Goal: Task Accomplishment & Management: Use online tool/utility

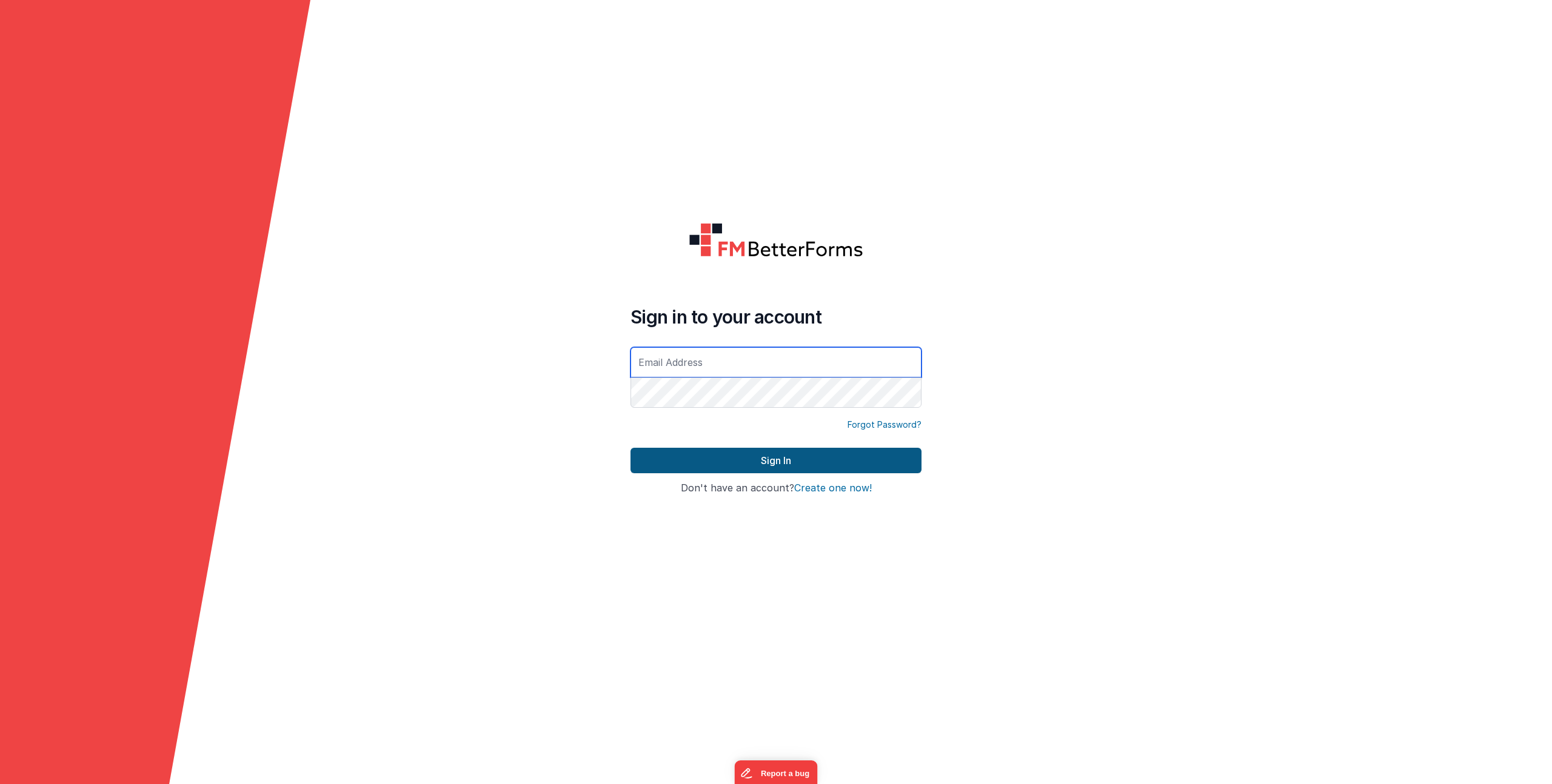
type input "[EMAIL_ADDRESS][DOMAIN_NAME]"
click at [715, 458] on button "Sign In" at bounding box center [776, 460] width 291 height 25
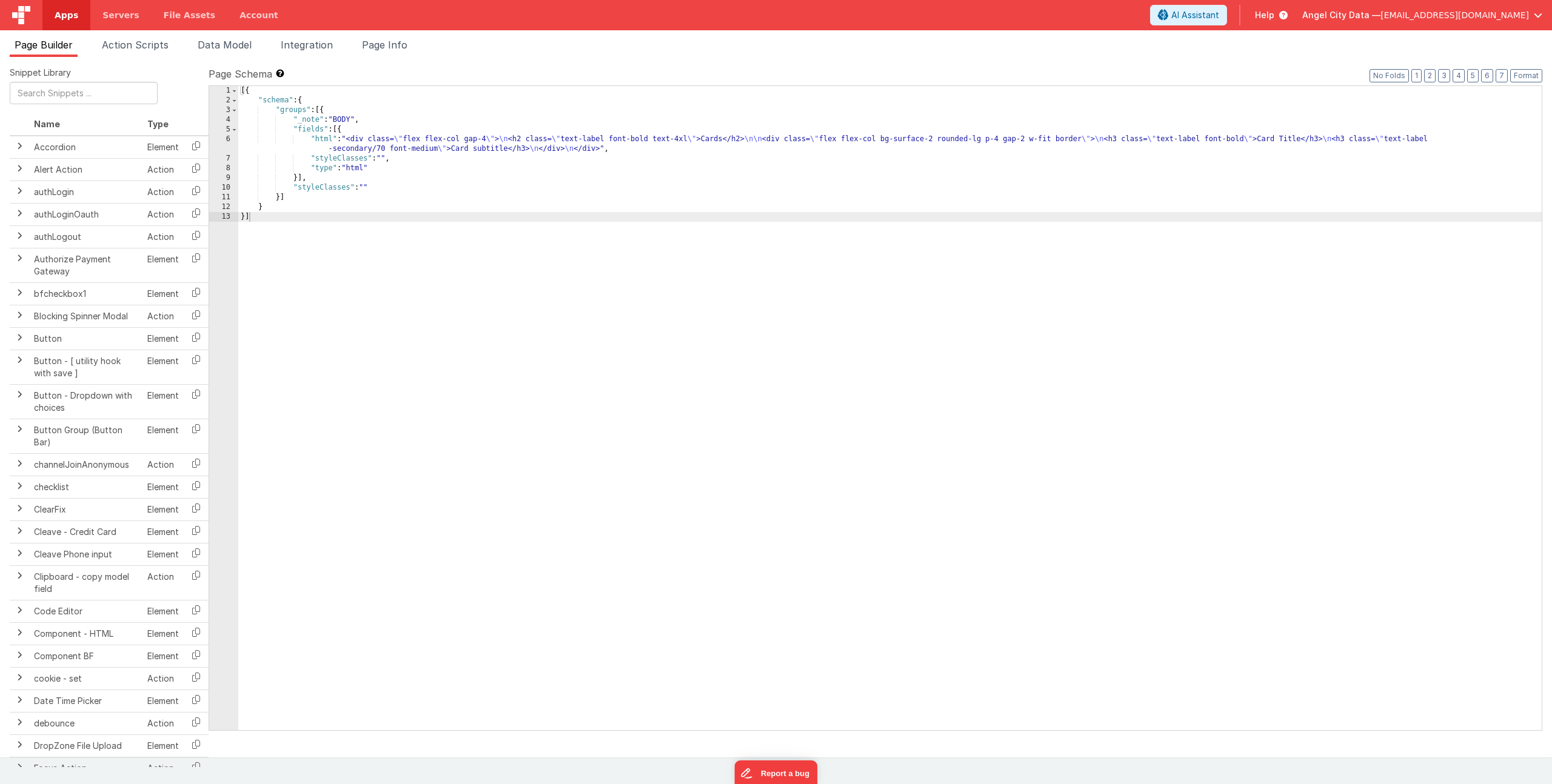
click at [349, 147] on div "[{ "schema" : { "groups" : [{ "_note" : "BODY" , "fields" : [{ "html" : "<div c…" at bounding box center [889, 417] width 1303 height 664
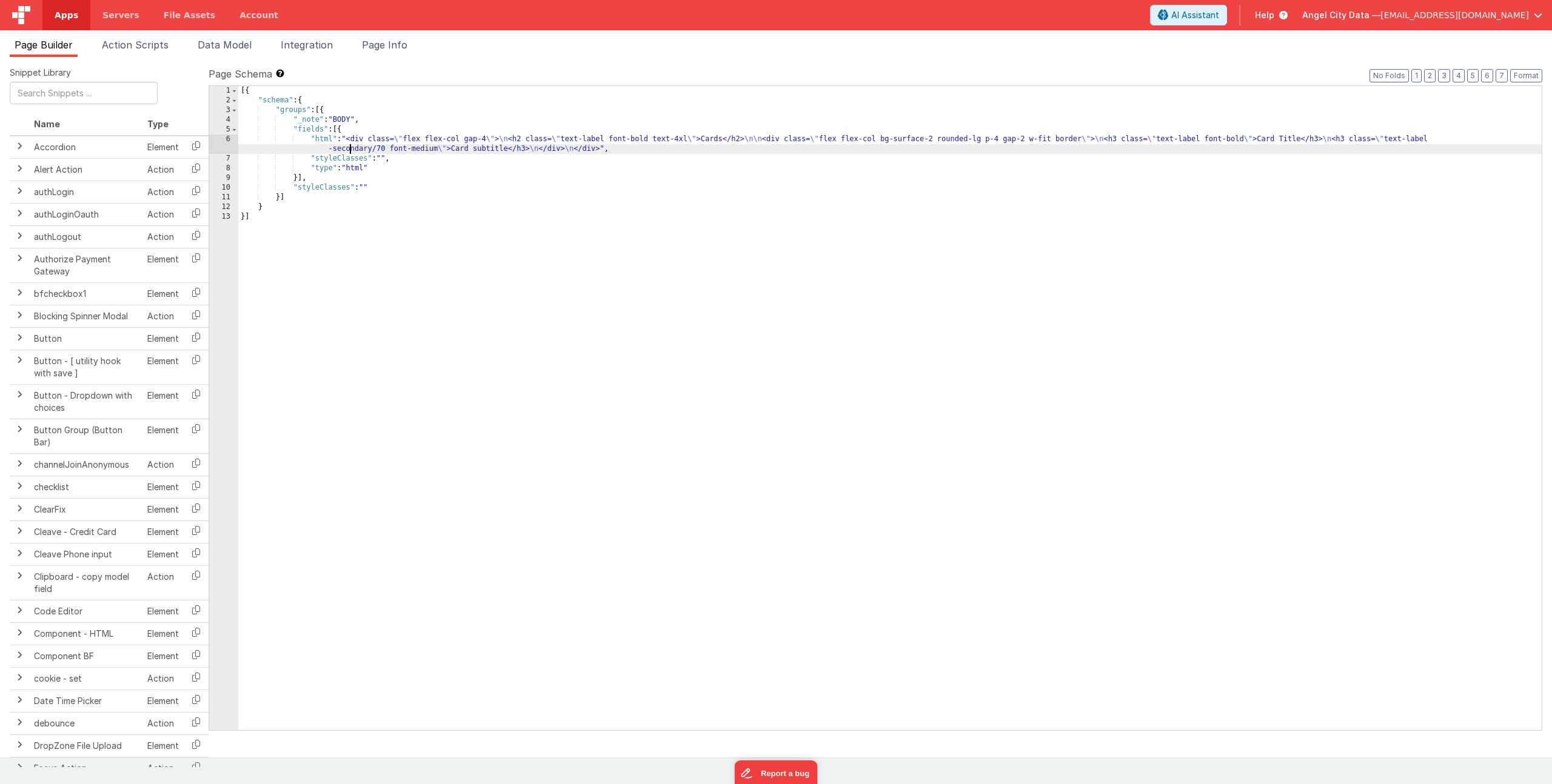
click at [222, 144] on div "6" at bounding box center [224, 144] width 29 height 19
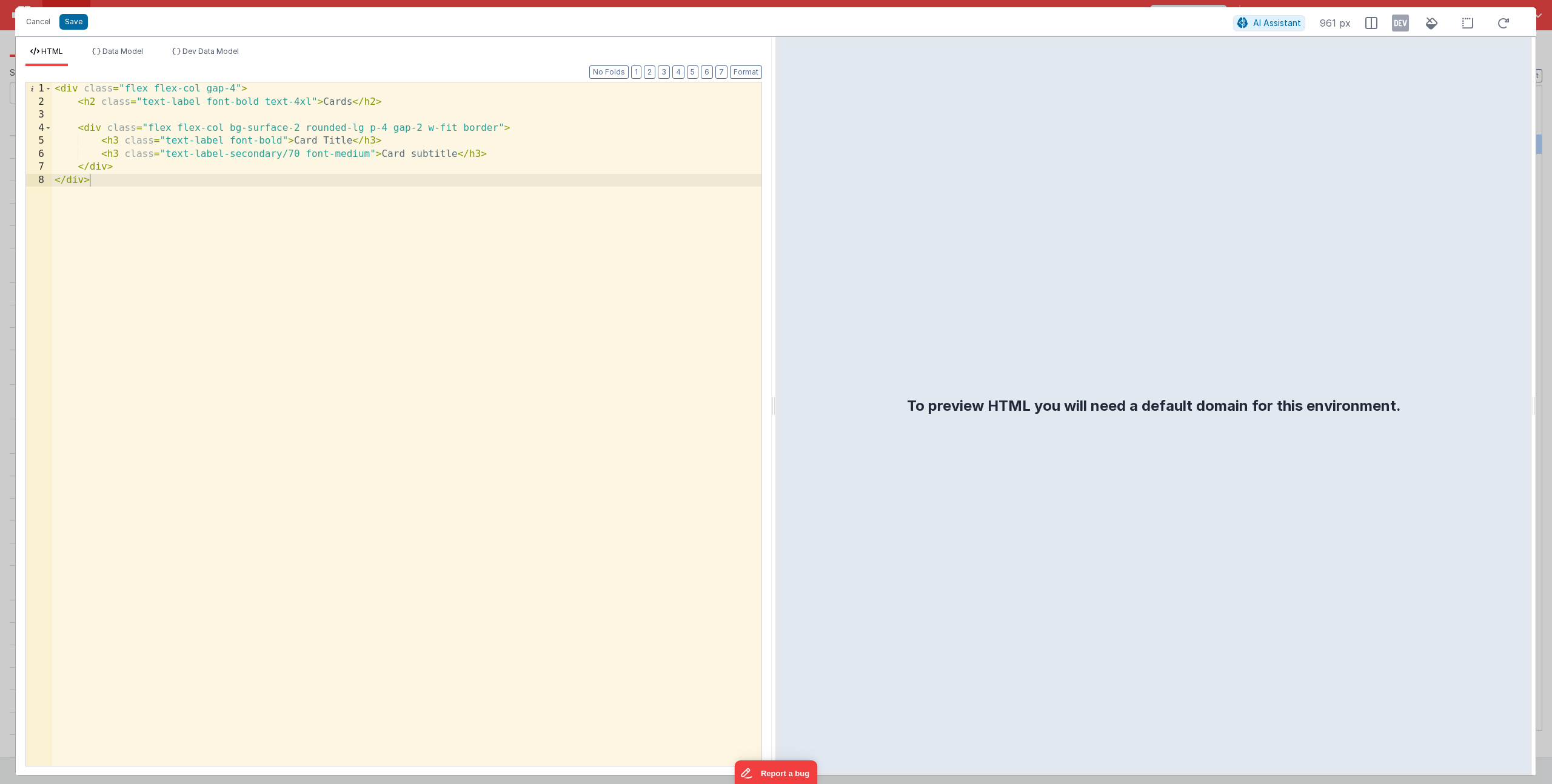
click at [118, 153] on div "< div class = "flex flex-col gap-4" > < h2 class = "text-label font-bold text-4…" at bounding box center [407, 437] width 709 height 710
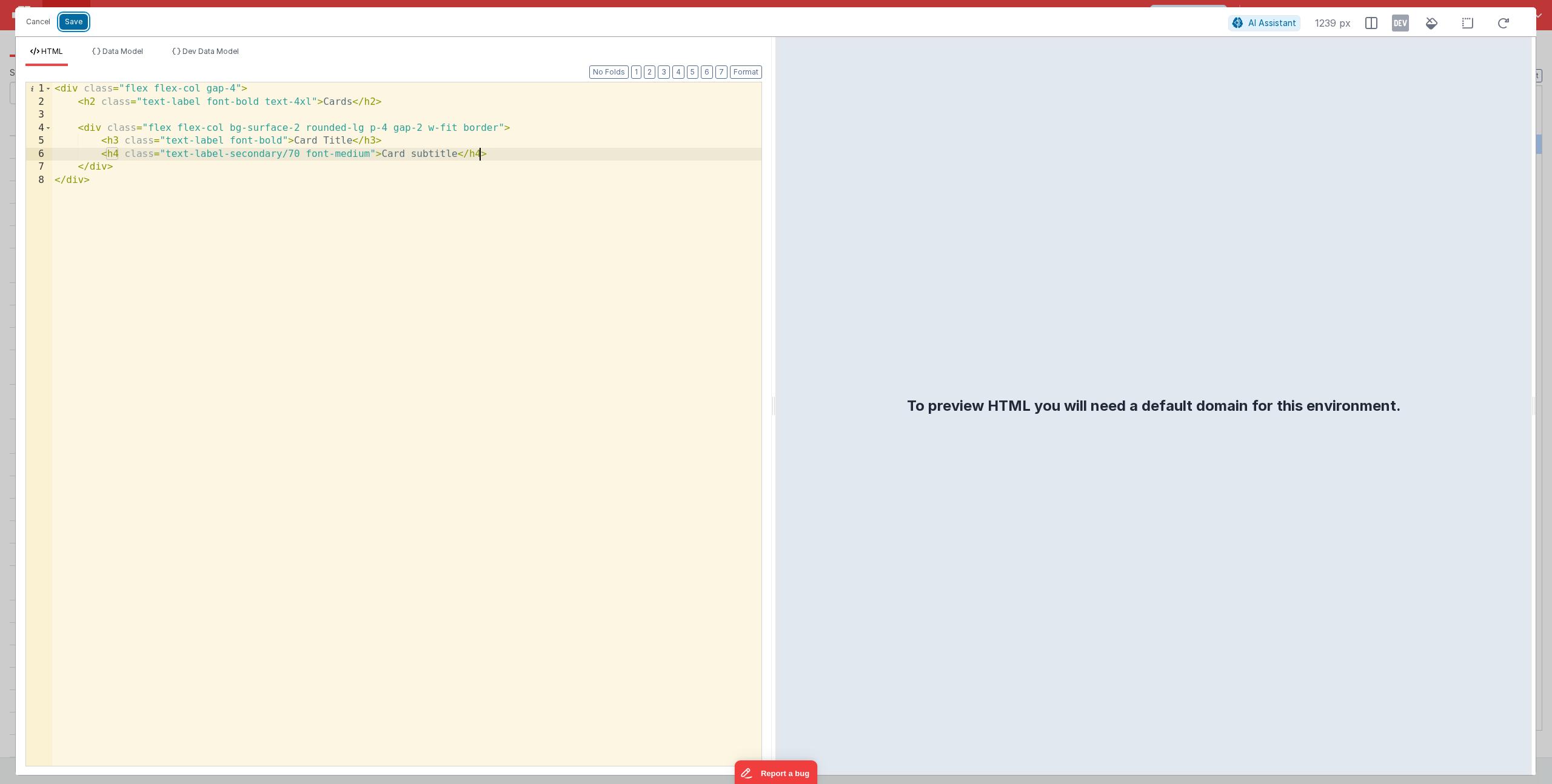
click at [63, 24] on button "Save" at bounding box center [74, 21] width 29 height 15
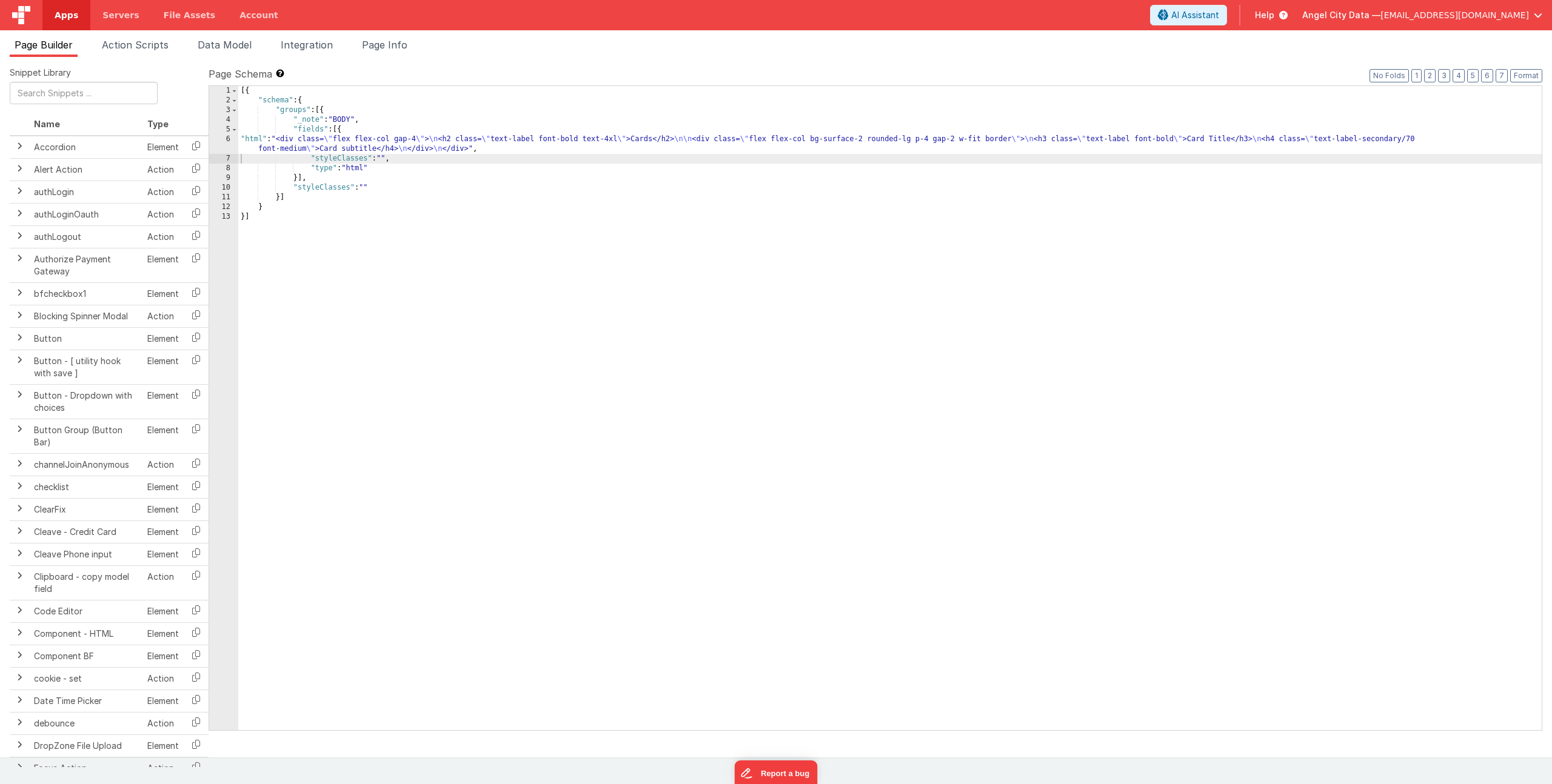
click at [77, 16] on link "Apps" at bounding box center [66, 14] width 48 height 30
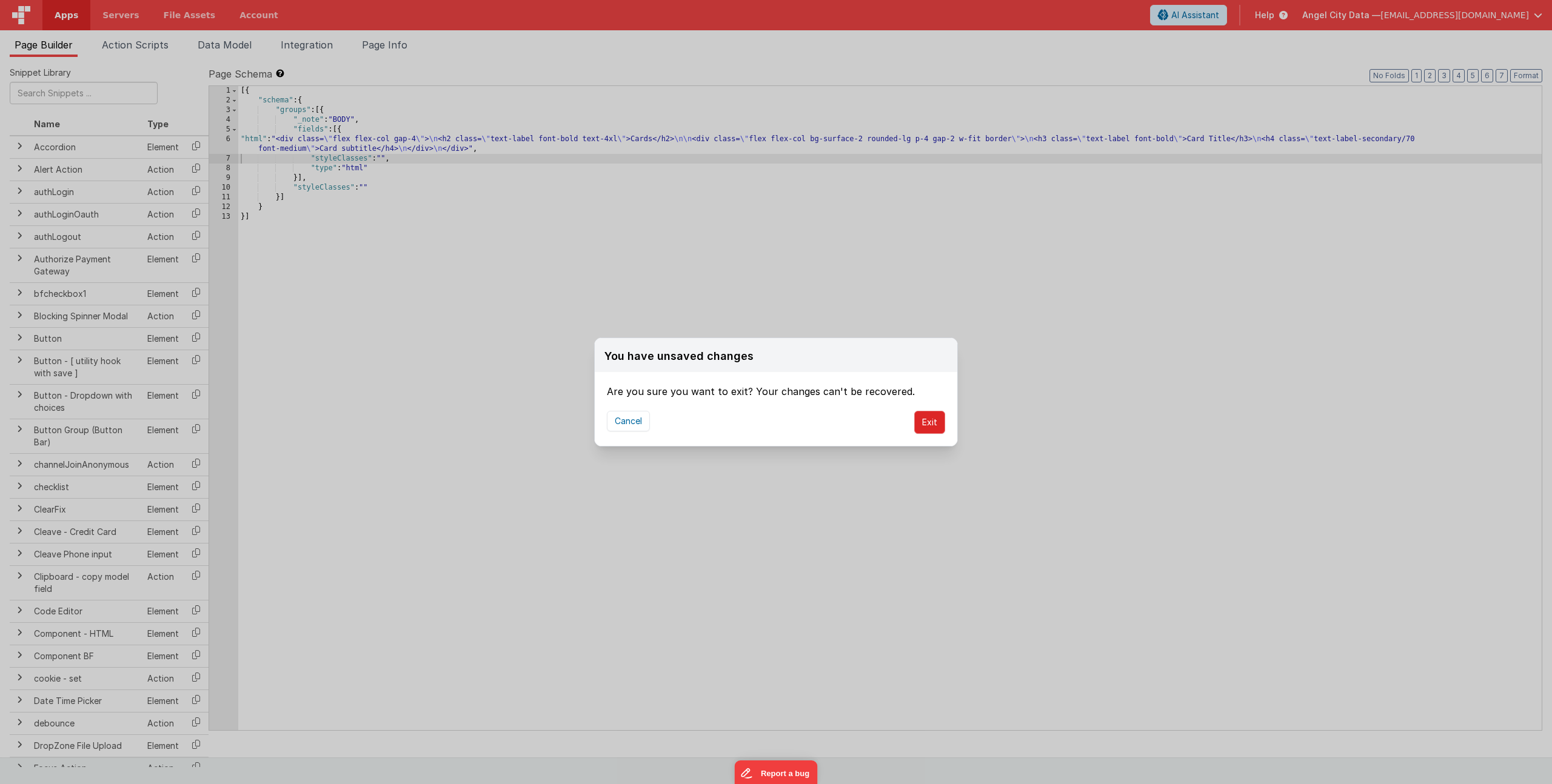
click at [925, 419] on button "Exit" at bounding box center [930, 423] width 31 height 23
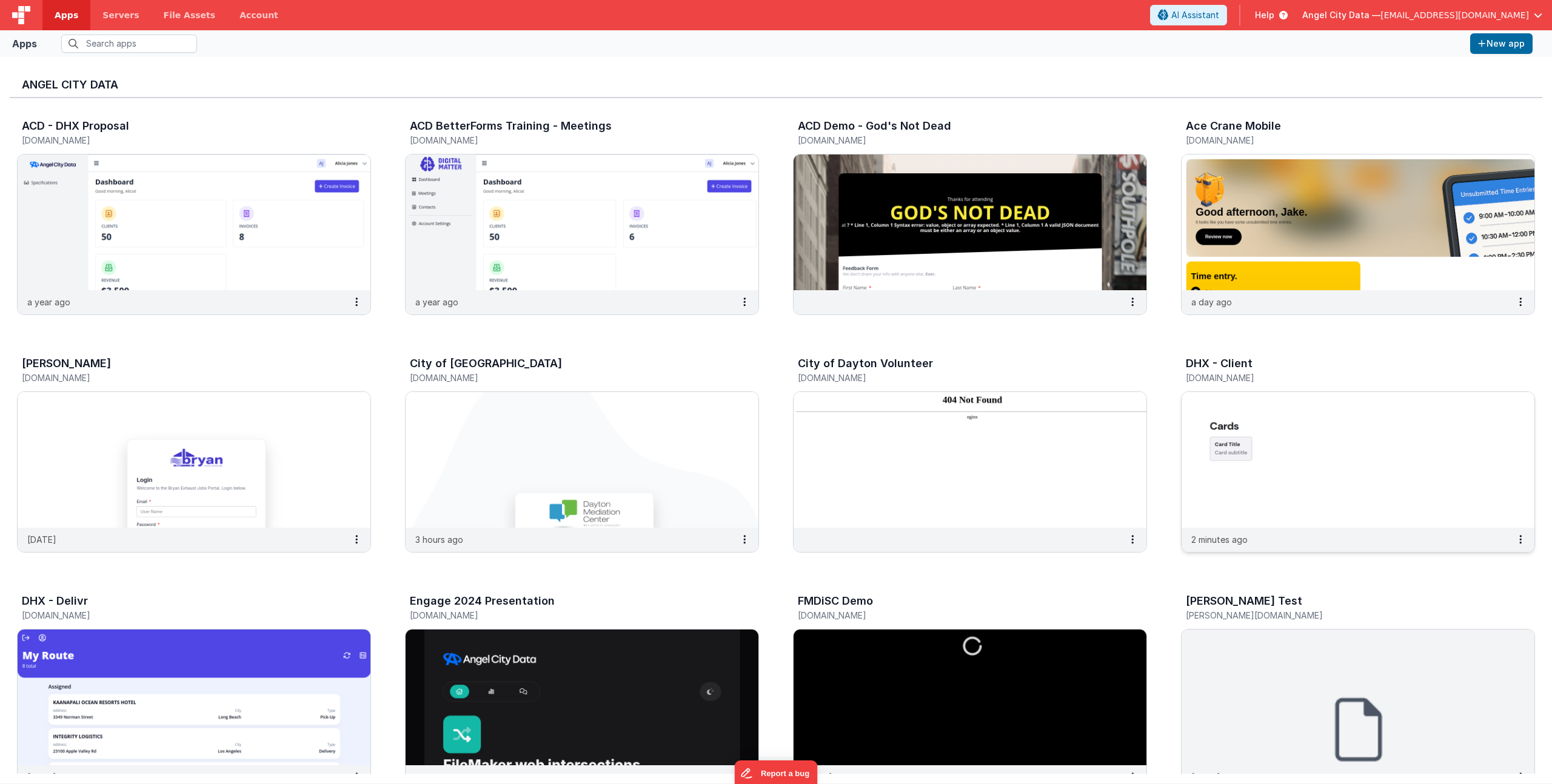
click at [1235, 374] on h5 "[DOMAIN_NAME]" at bounding box center [1345, 378] width 319 height 9
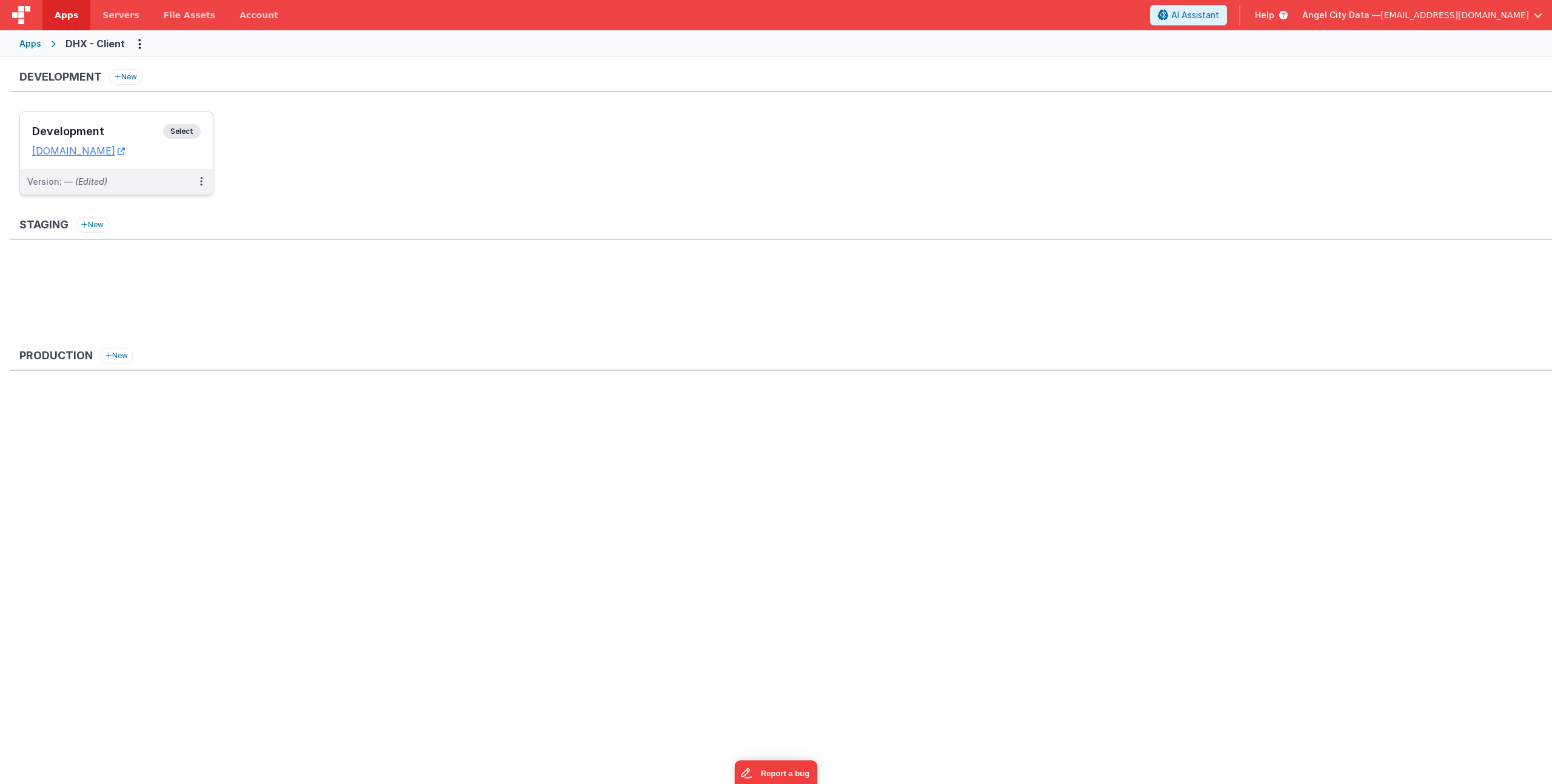
click at [123, 128] on h3 "Development" at bounding box center [97, 131] width 131 height 13
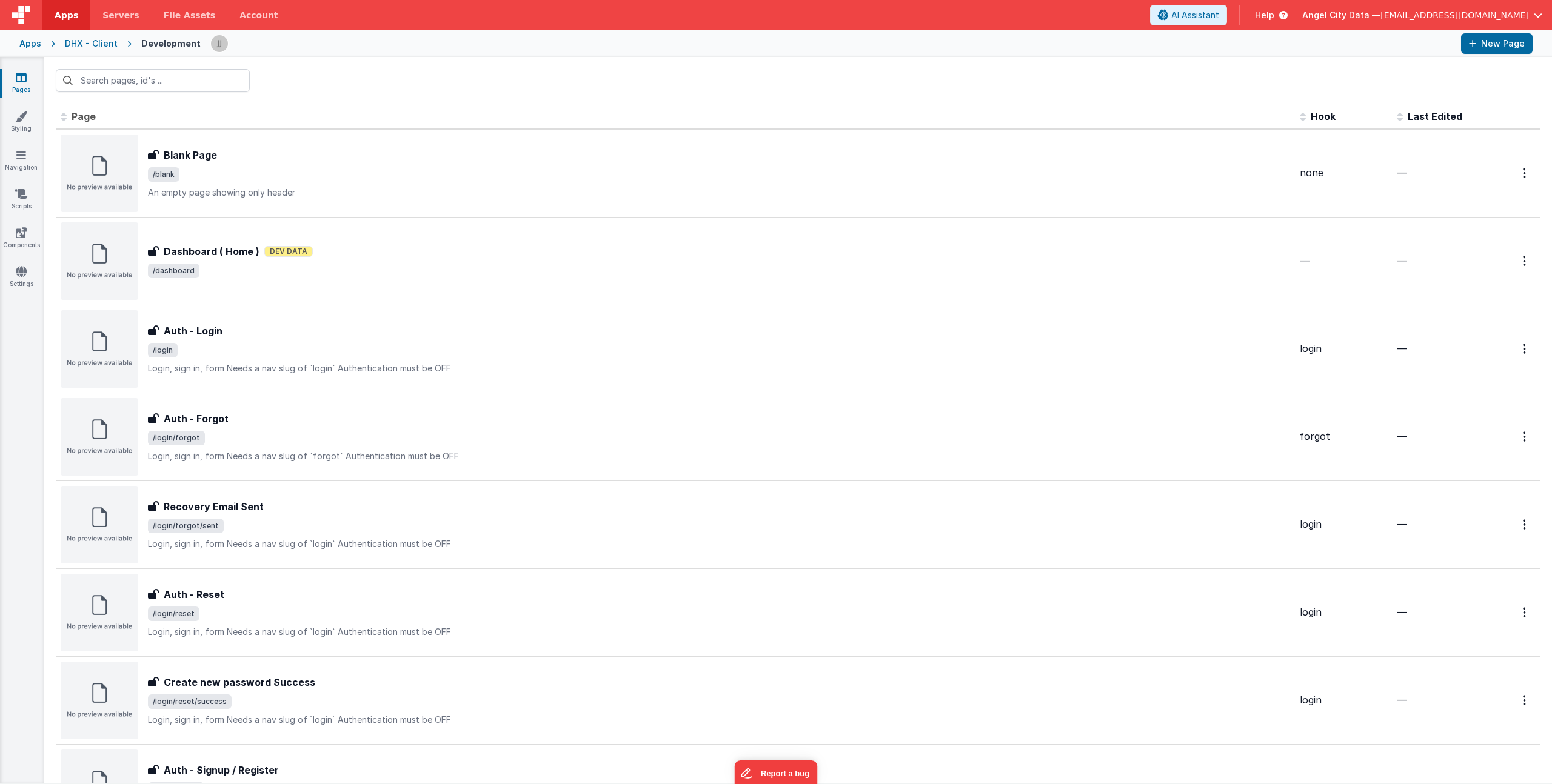
click at [1407, 112] on span "Last Edited" at bounding box center [1434, 116] width 55 height 13
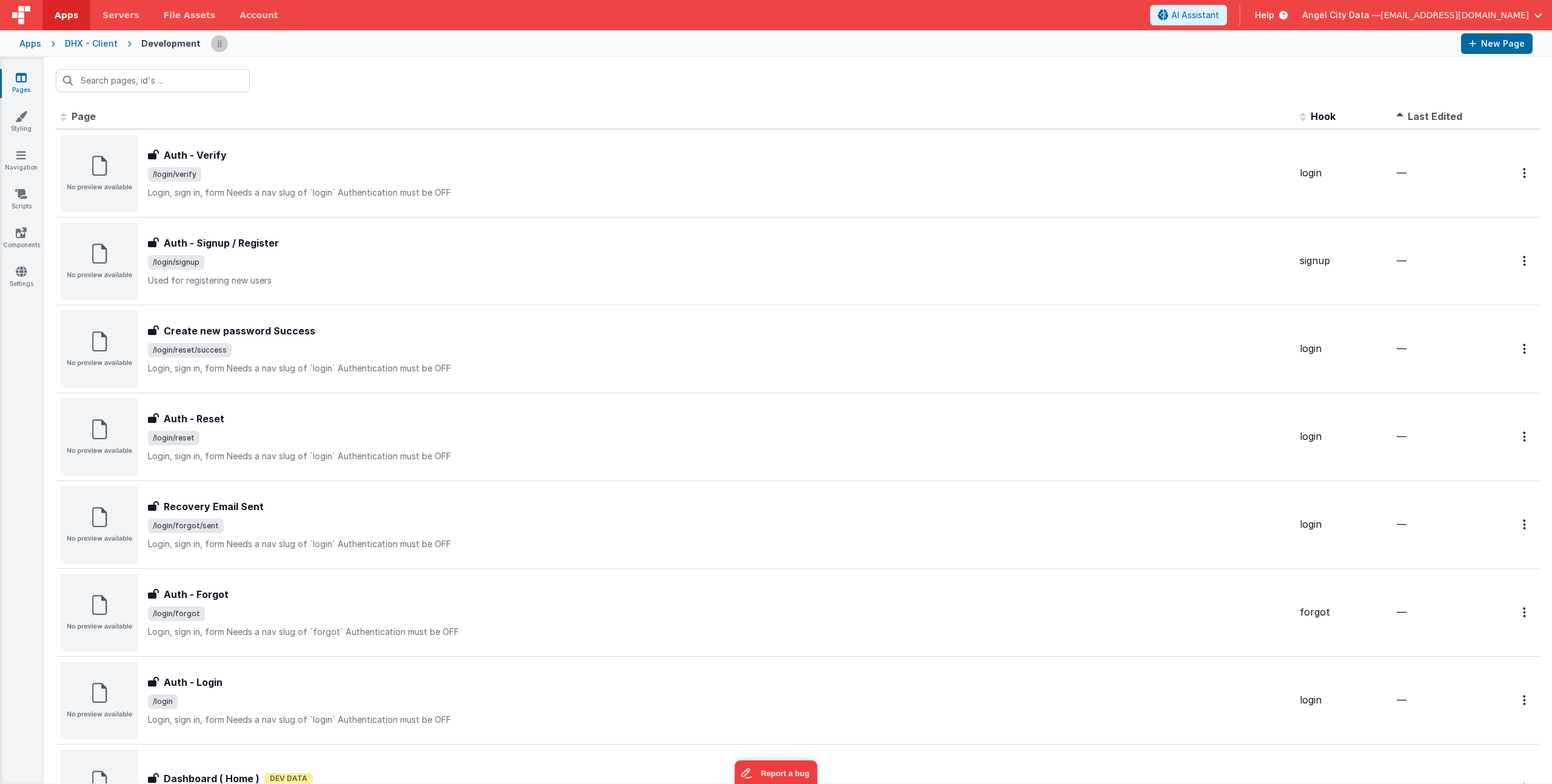
click at [1407, 113] on span "Last Edited" at bounding box center [1434, 116] width 55 height 13
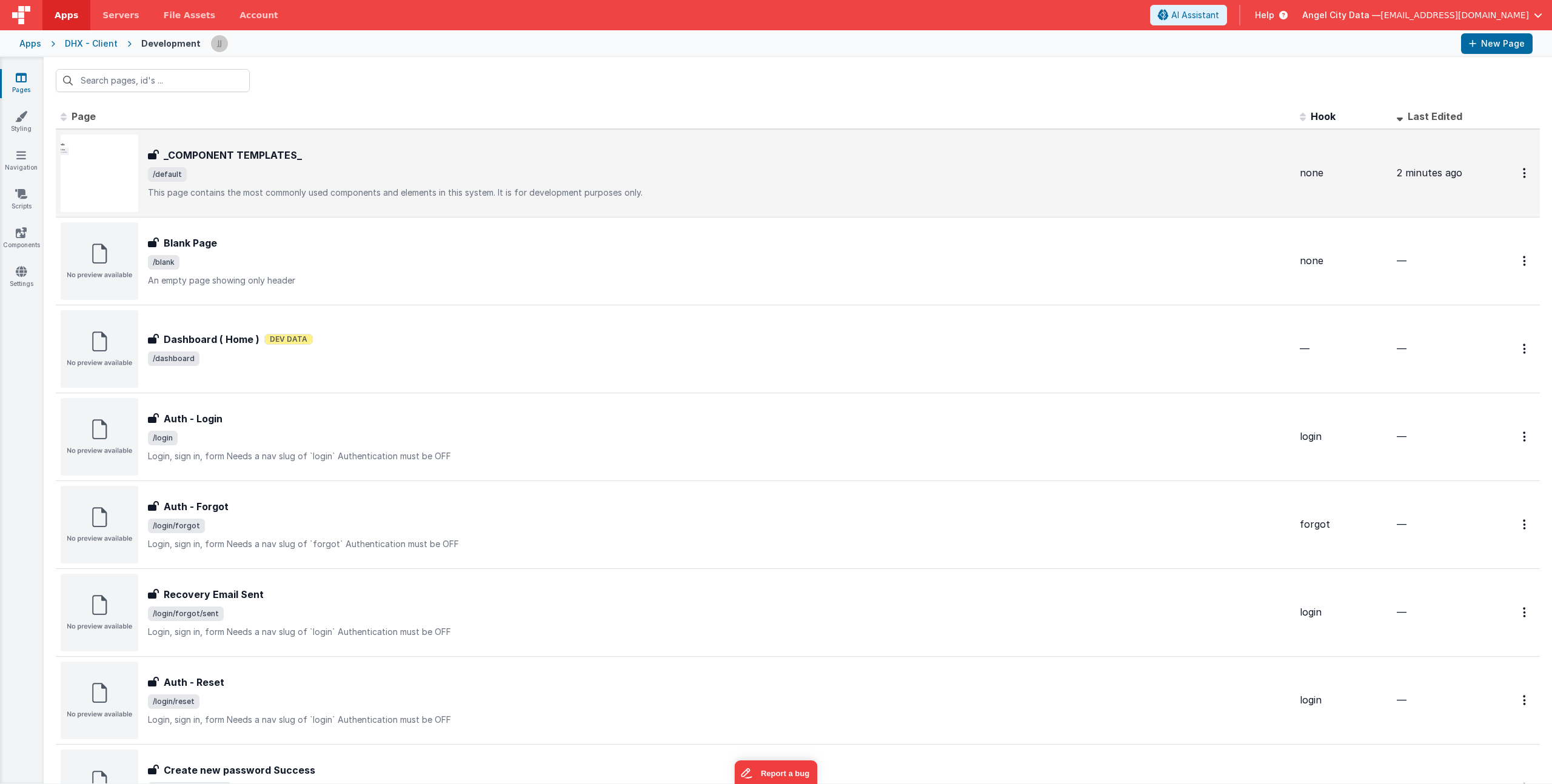
click at [599, 162] on div "_COMPONENT TEMPLATES_" at bounding box center [719, 155] width 1142 height 14
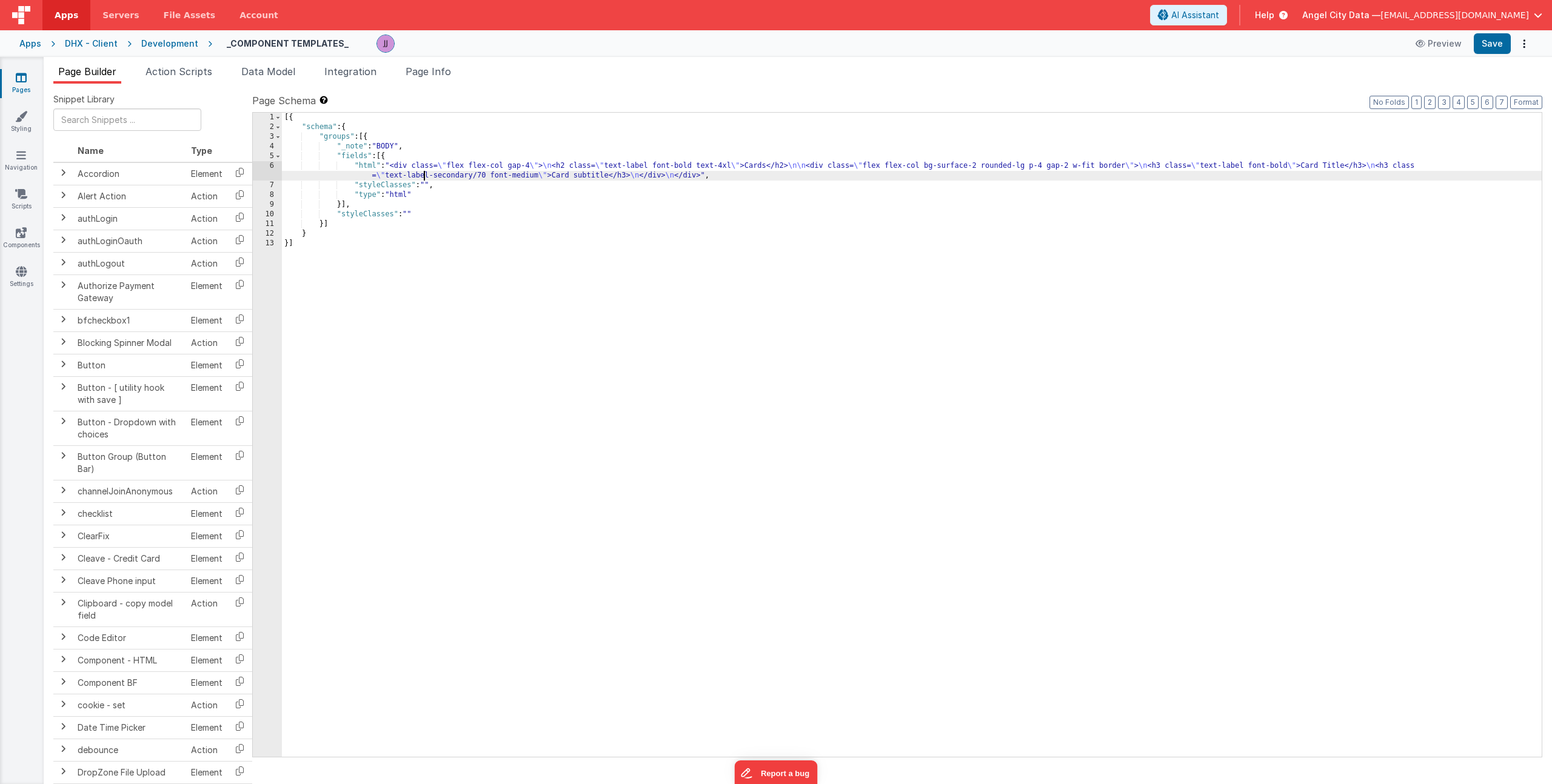
click at [425, 175] on div "[{ "schema" : { "groups" : [{ "_note" : "BODY" , "fields" : [{ "html" : "<div c…" at bounding box center [911, 444] width 1259 height 664
click at [269, 167] on div "6" at bounding box center [267, 170] width 29 height 19
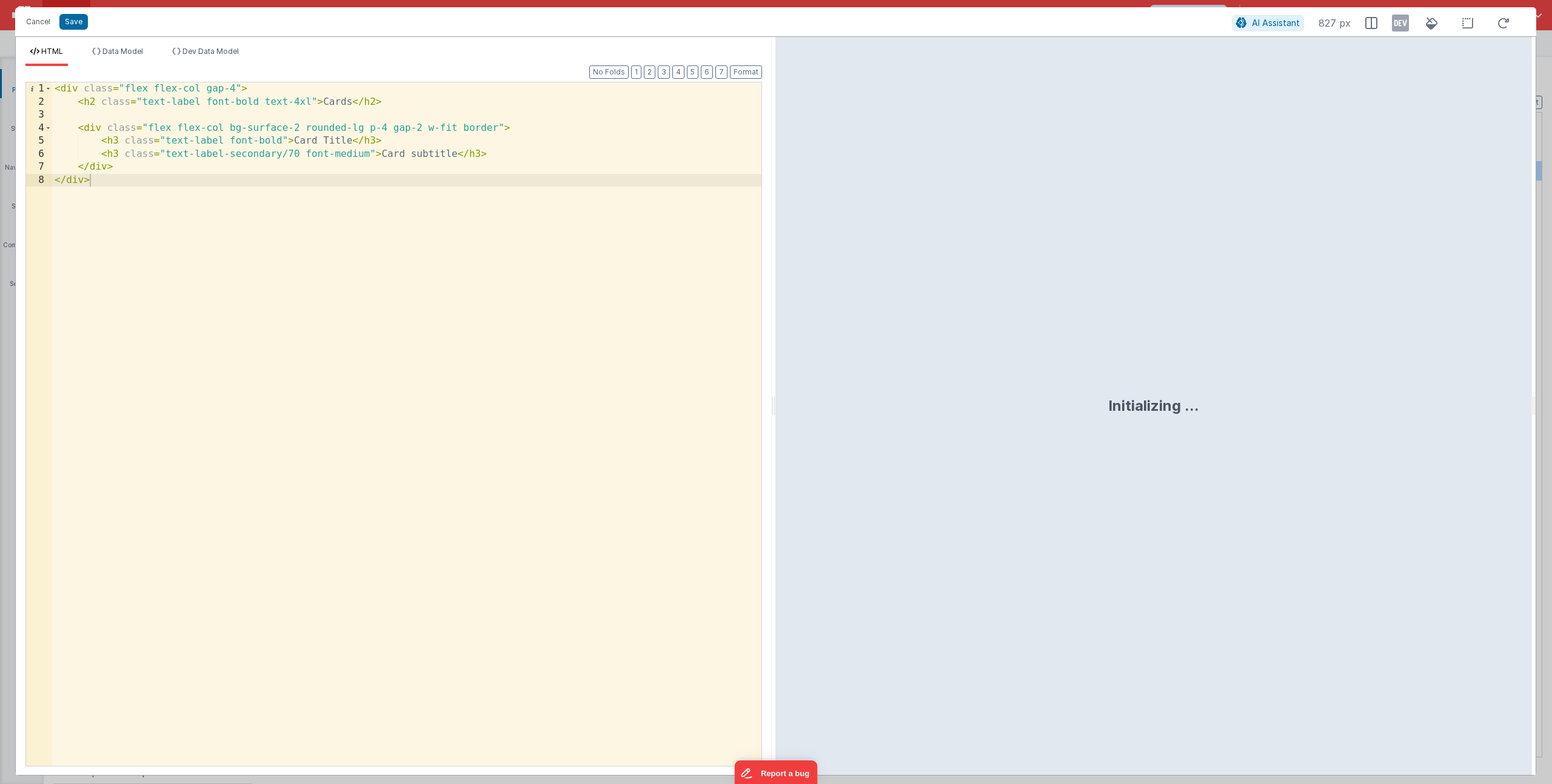
click at [117, 152] on div "< div class = "flex flex-col gap-4" > < h2 class = "text-label font-bold text-4…" at bounding box center [407, 437] width 709 height 710
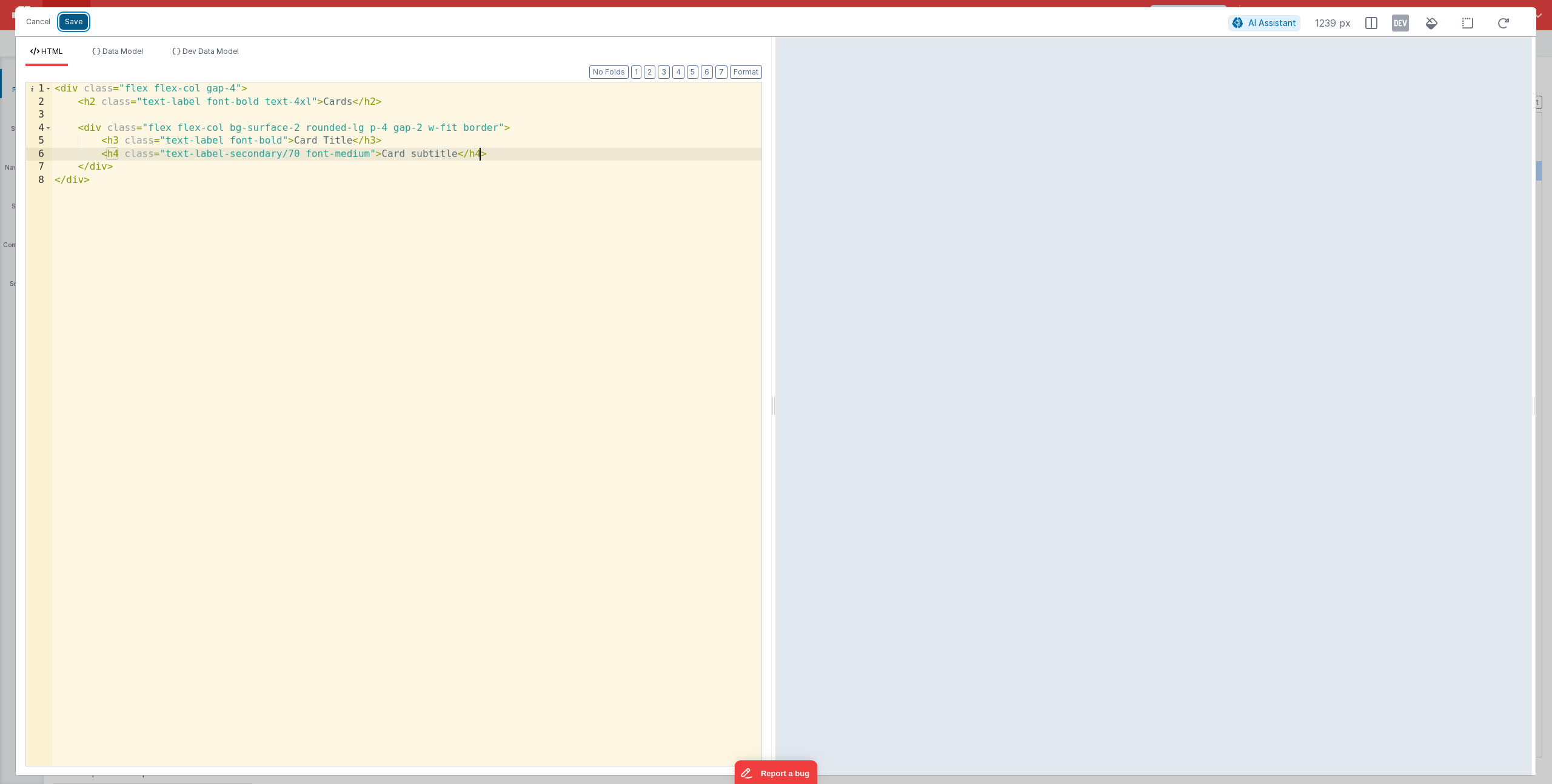
click at [71, 25] on button "Save" at bounding box center [74, 21] width 29 height 15
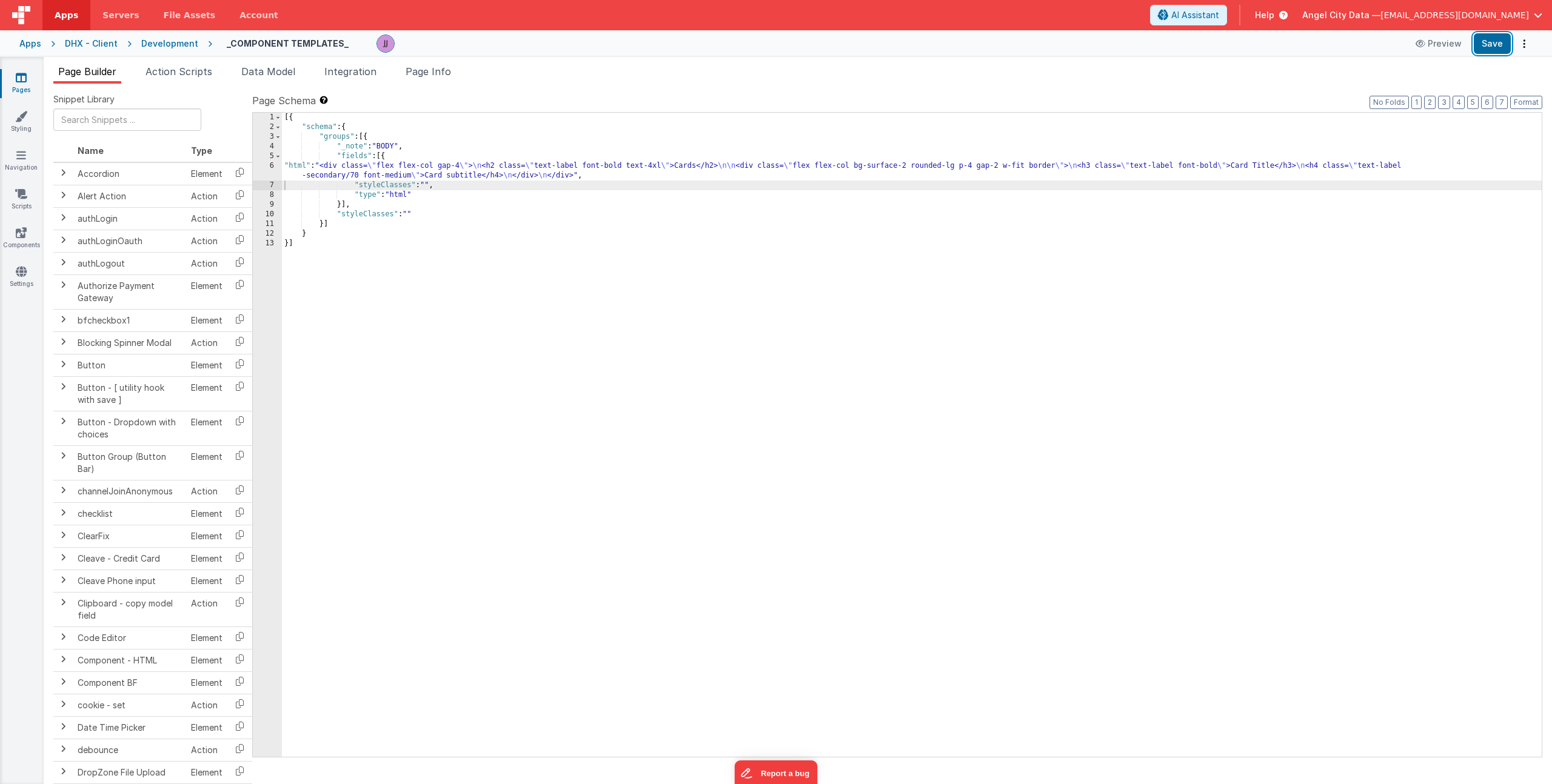
drag, startPoint x: 1483, startPoint y: 40, endPoint x: 1428, endPoint y: 57, distance: 57.6
click at [1483, 40] on button "Save" at bounding box center [1491, 43] width 37 height 20
click at [360, 170] on div "[{ "schema" : { "groups" : [{ "_note" : "BODY" , "fields" : [{ "html" : "<div c…" at bounding box center [911, 444] width 1259 height 664
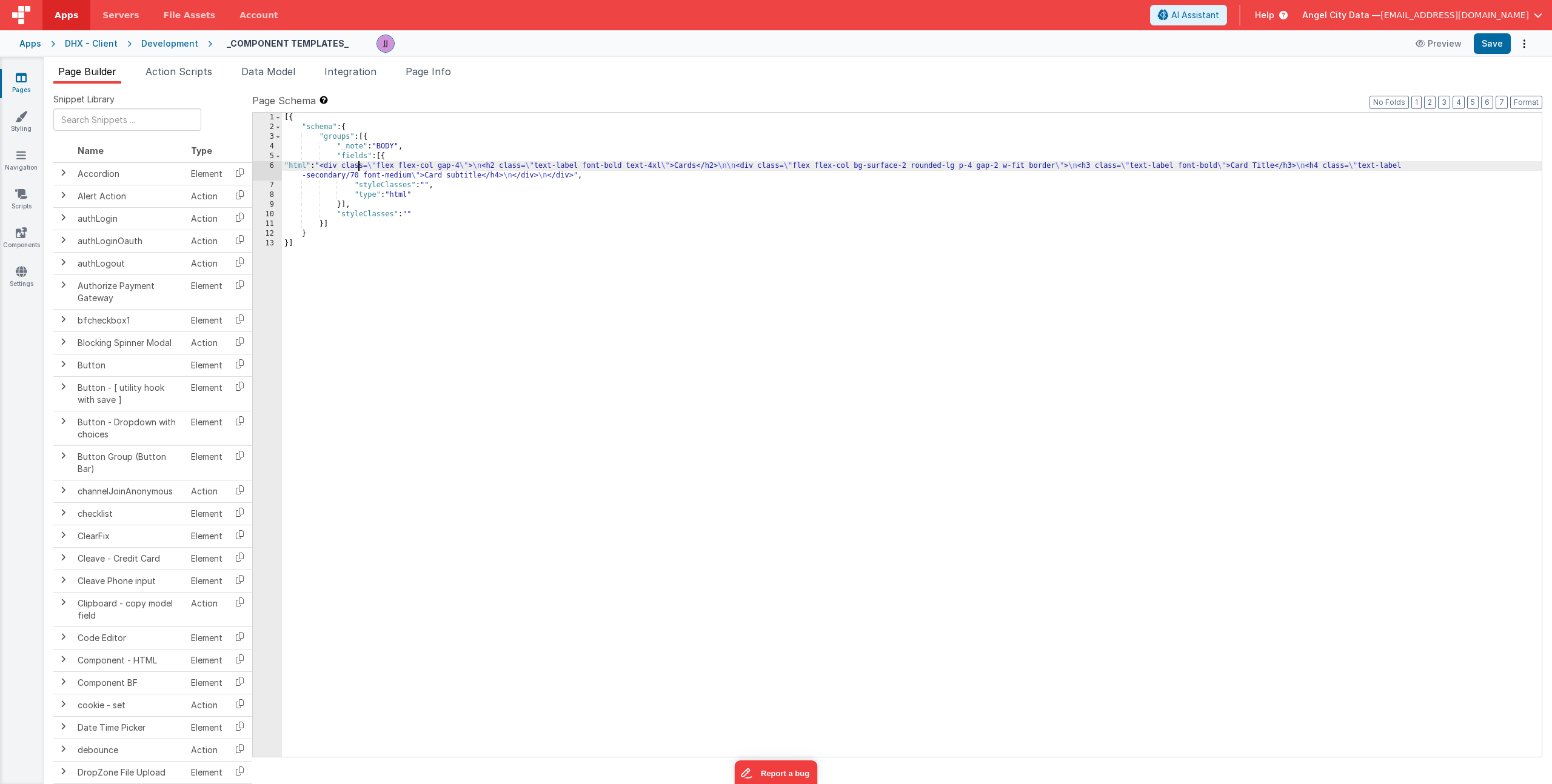
click at [266, 166] on div "6" at bounding box center [267, 170] width 29 height 19
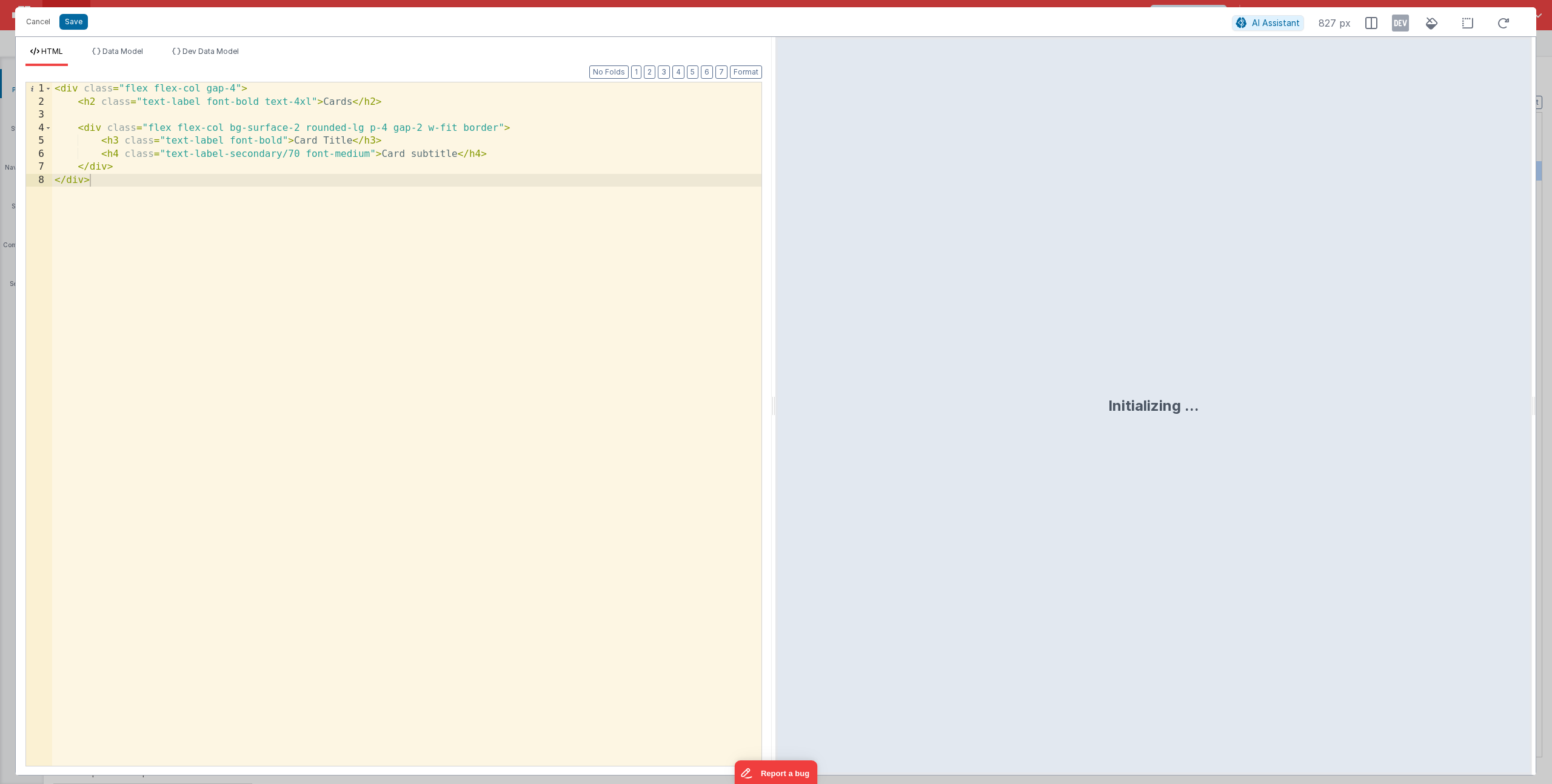
click at [421, 130] on div "< div class = "flex flex-col gap-4" > < h2 class = "text-label font-bold text-4…" at bounding box center [407, 437] width 709 height 710
click at [197, 151] on div "< div class = "flex flex-col gap-4" > < h2 class = "text-label font-bold text-4…" at bounding box center [407, 437] width 709 height 710
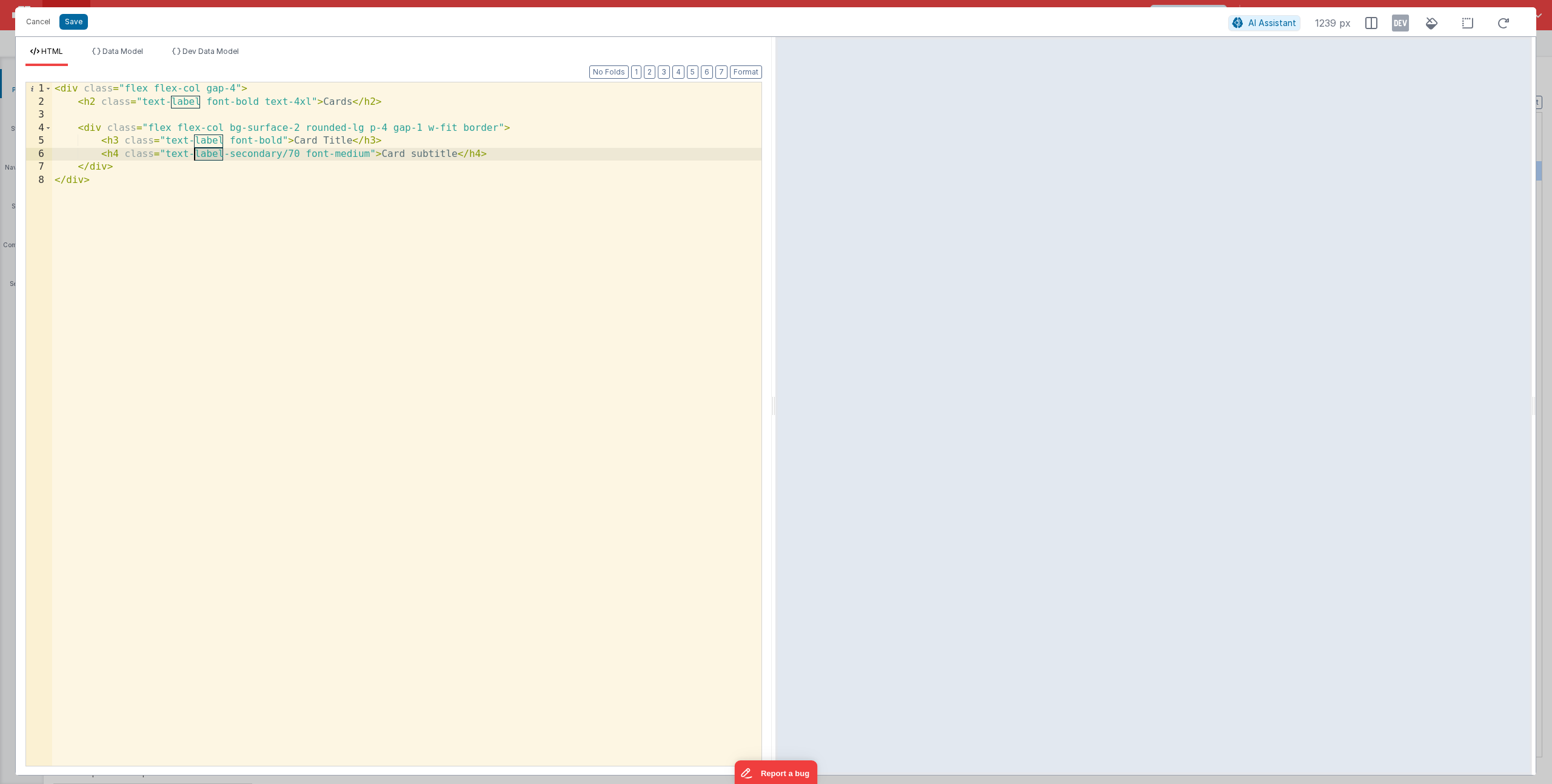
click at [166, 156] on div "< div class = "flex flex-col gap-4" > < h2 class = "text-label font-bold text-4…" at bounding box center [407, 437] width 709 height 710
drag, startPoint x: 295, startPoint y: 143, endPoint x: 351, endPoint y: 135, distance: 56.6
click at [351, 135] on div "< div class = "flex flex-col gap-4" > < h2 class = "text-label font-bold text-4…" at bounding box center [407, 437] width 709 height 710
drag, startPoint x: 513, startPoint y: 155, endPoint x: 436, endPoint y: 155, distance: 77.0
click at [436, 155] on div "< div class = "flex flex-col gap-4" > < h2 class = "text-label font-bold text-4…" at bounding box center [407, 437] width 709 height 710
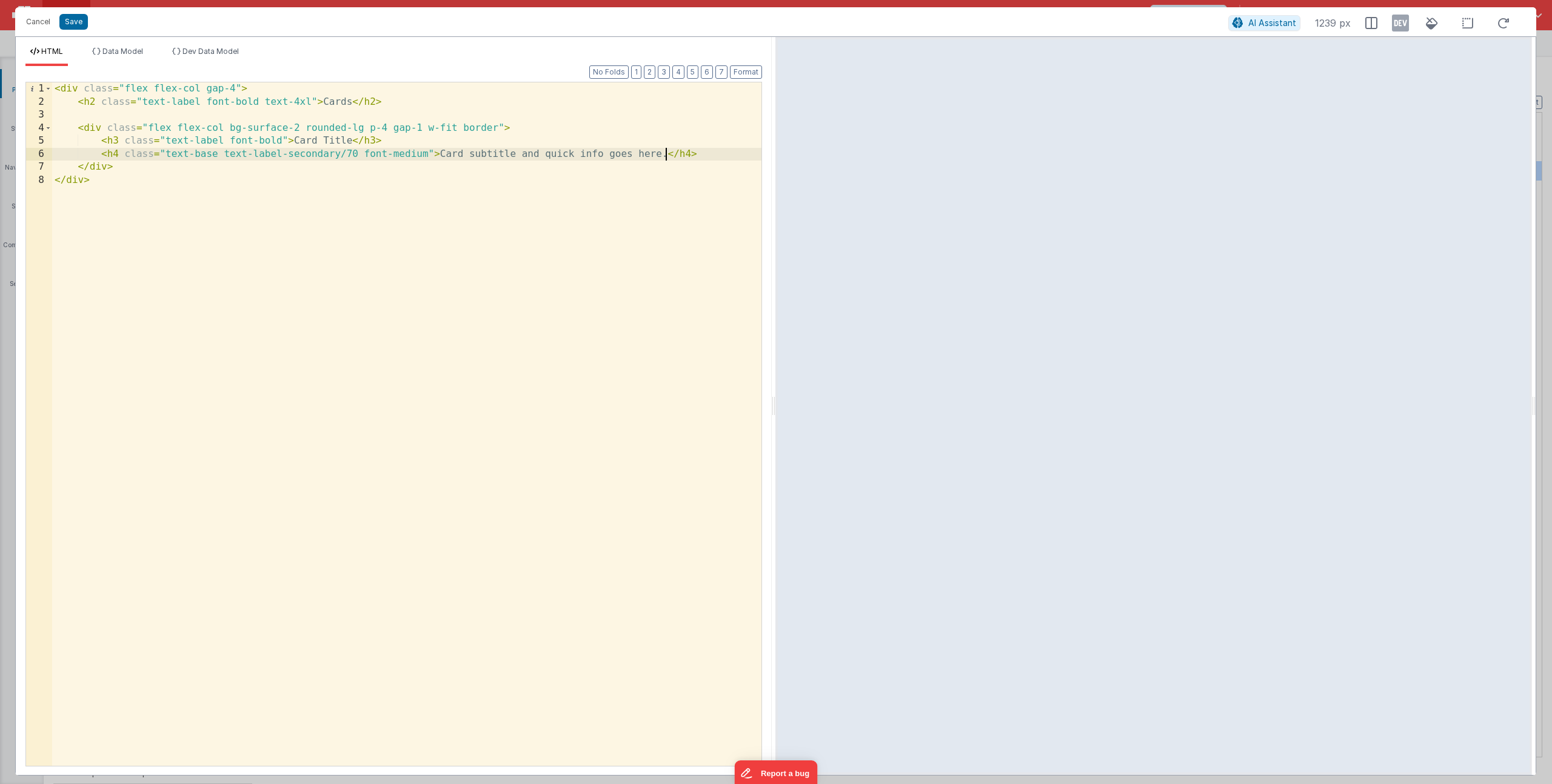
click at [126, 169] on div "< div class = "flex flex-col gap-4" > < h2 class = "text-label font-bold text-4…" at bounding box center [407, 437] width 709 height 710
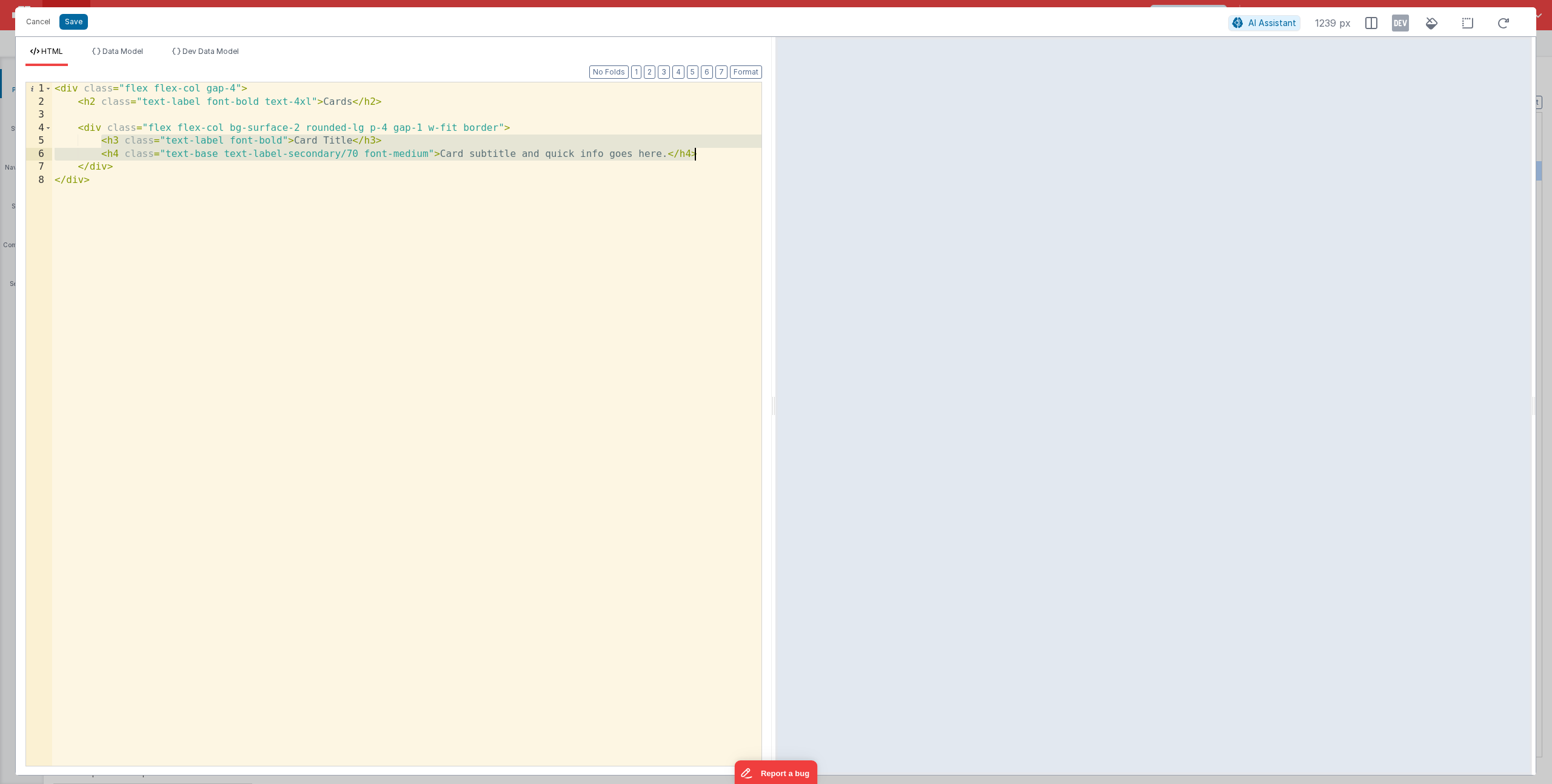
drag, startPoint x: 99, startPoint y: 143, endPoint x: 698, endPoint y: 156, distance: 599.1
click at [698, 156] on div "< div class = "flex flex-col gap-4" > < h2 class = "text-label font-bold text-4…" at bounding box center [407, 437] width 709 height 710
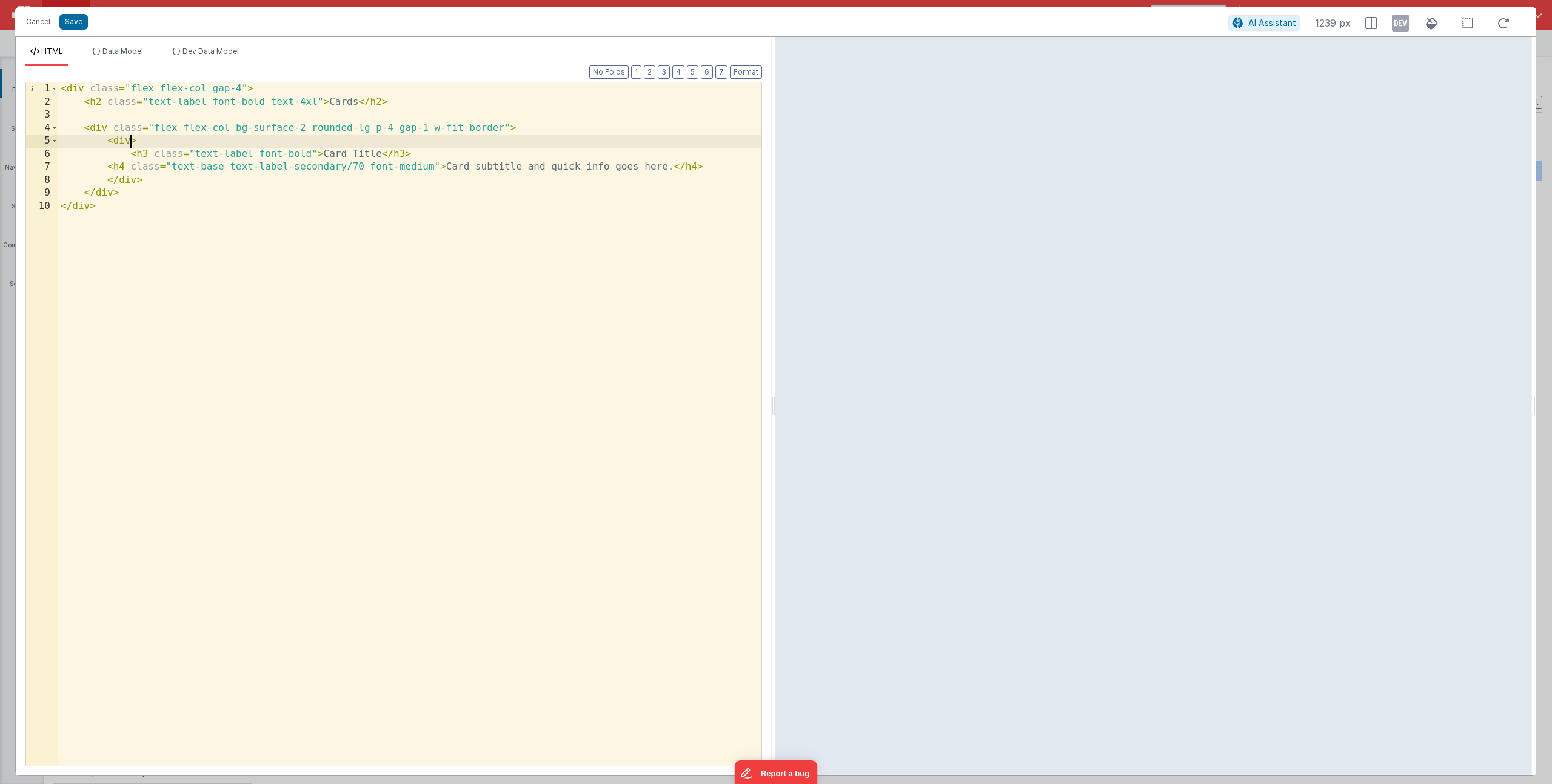
click at [132, 142] on div "< div class = "flex flex-col gap-4" > < h2 class = "text-label font-bold text-4…" at bounding box center [409, 437] width 703 height 710
drag, startPoint x: 398, startPoint y: 131, endPoint x: 434, endPoint y: 133, distance: 36.1
click at [434, 133] on div "< div class = "flex flex-col gap-4" > < h2 class = "text-label font-bold text-4…" at bounding box center [409, 437] width 703 height 710
click at [130, 141] on div "< div class = "flex flex-col gap-4" > < h2 class = "text-label font-bold text-4…" at bounding box center [409, 437] width 703 height 710
paste textarea
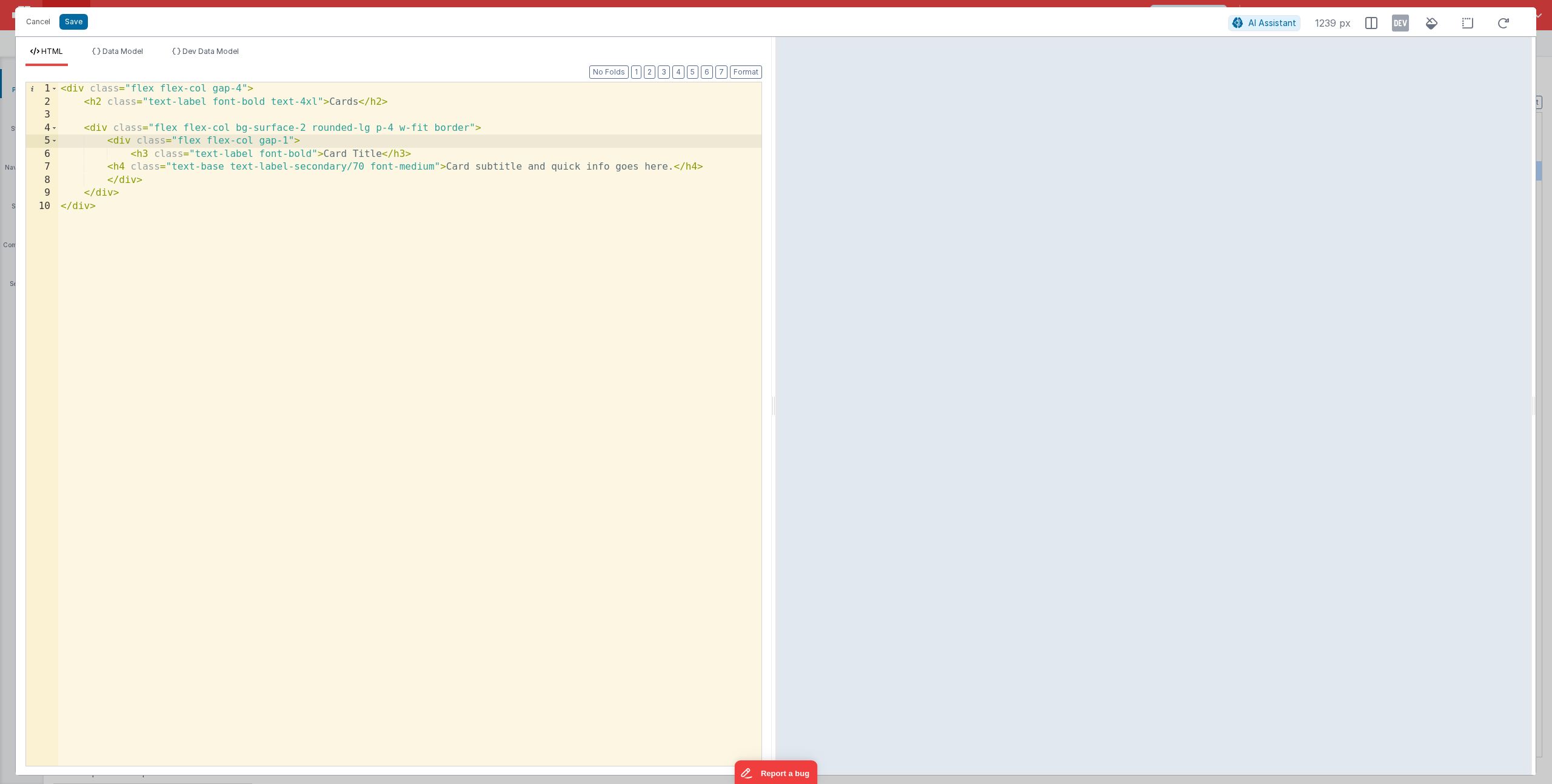
click at [421, 127] on div "< div class = "flex flex-col gap-4" > < h2 class = "text-label font-bold text-4…" at bounding box center [409, 437] width 703 height 710
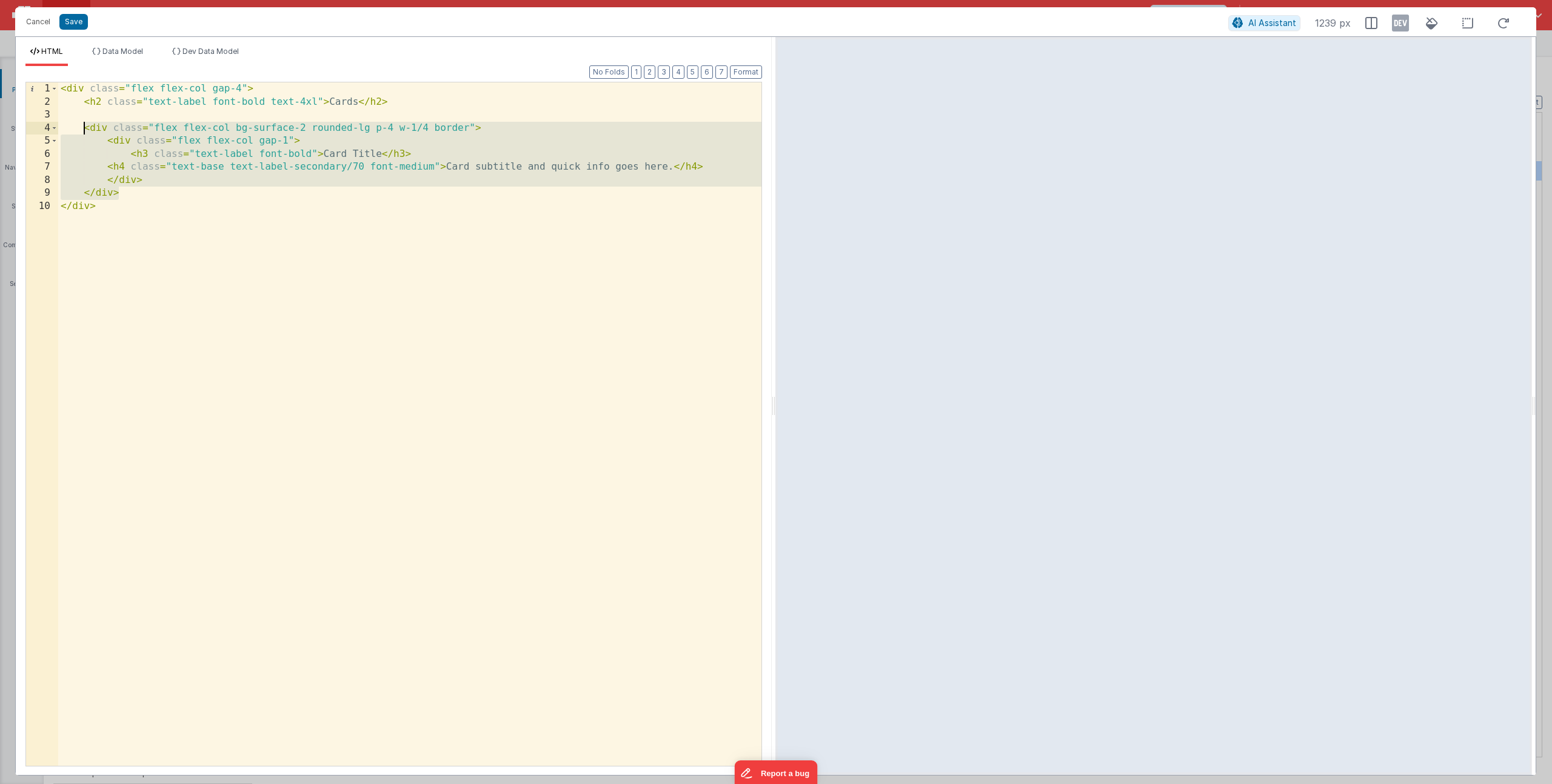
drag, startPoint x: 123, startPoint y: 195, endPoint x: 87, endPoint y: 125, distance: 78.7
click at [84, 123] on div "< div class = "flex flex-col gap-4" > < h2 class = "text-label font-bold text-4…" at bounding box center [409, 437] width 703 height 710
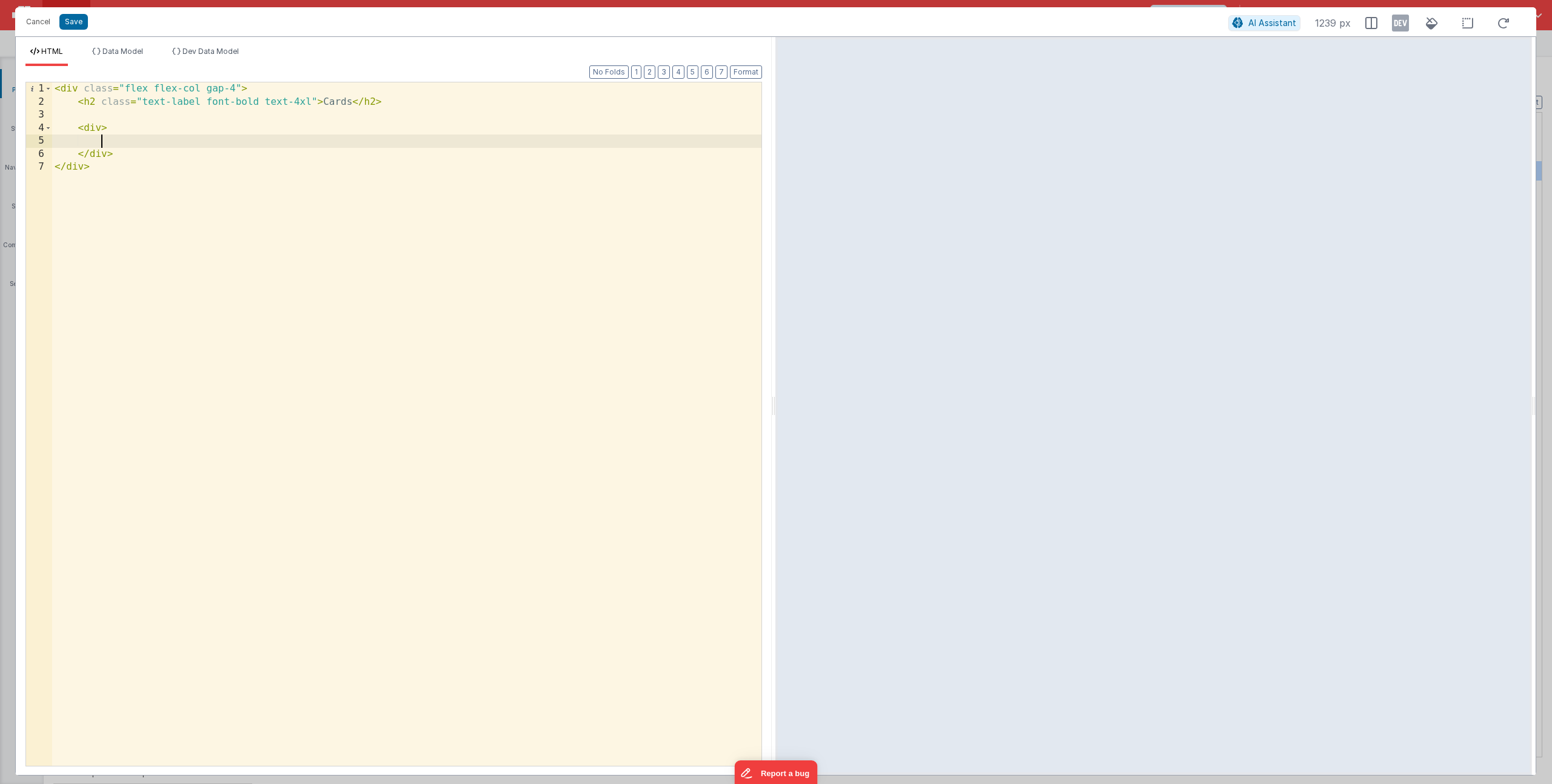
paste textarea
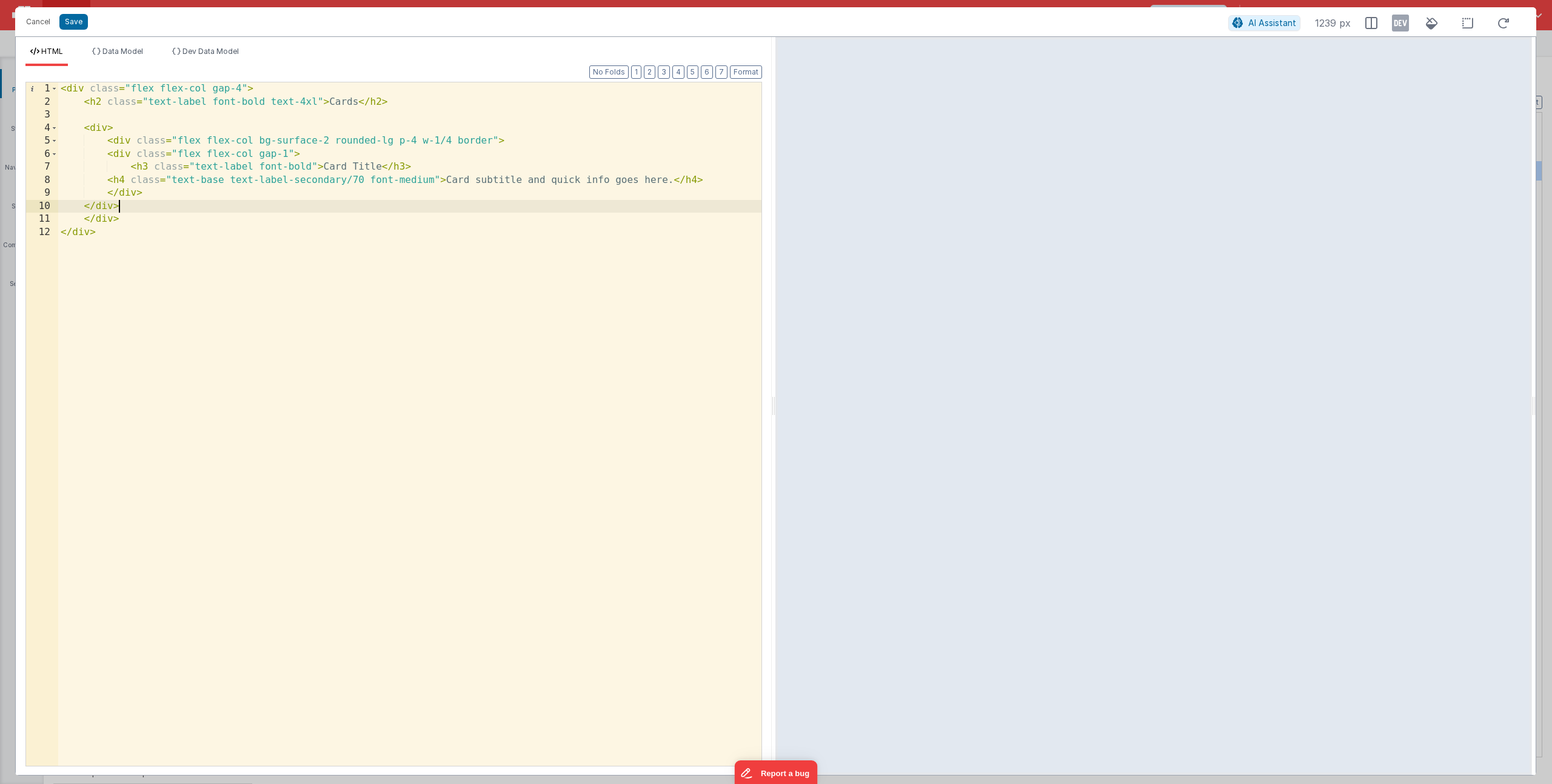
click at [110, 126] on div "< div class = "flex flex-col gap-4" > < h2 class = "text-label font-bold text-4…" at bounding box center [409, 437] width 703 height 710
drag, startPoint x: 450, startPoint y: 141, endPoint x: 433, endPoint y: 140, distance: 17.0
click at [433, 140] on div "< div class = "flex flex-col gap-4" > < h2 class = "text-label font-bold text-4…" at bounding box center [409, 437] width 703 height 710
click at [741, 76] on button "Format" at bounding box center [745, 72] width 32 height 13
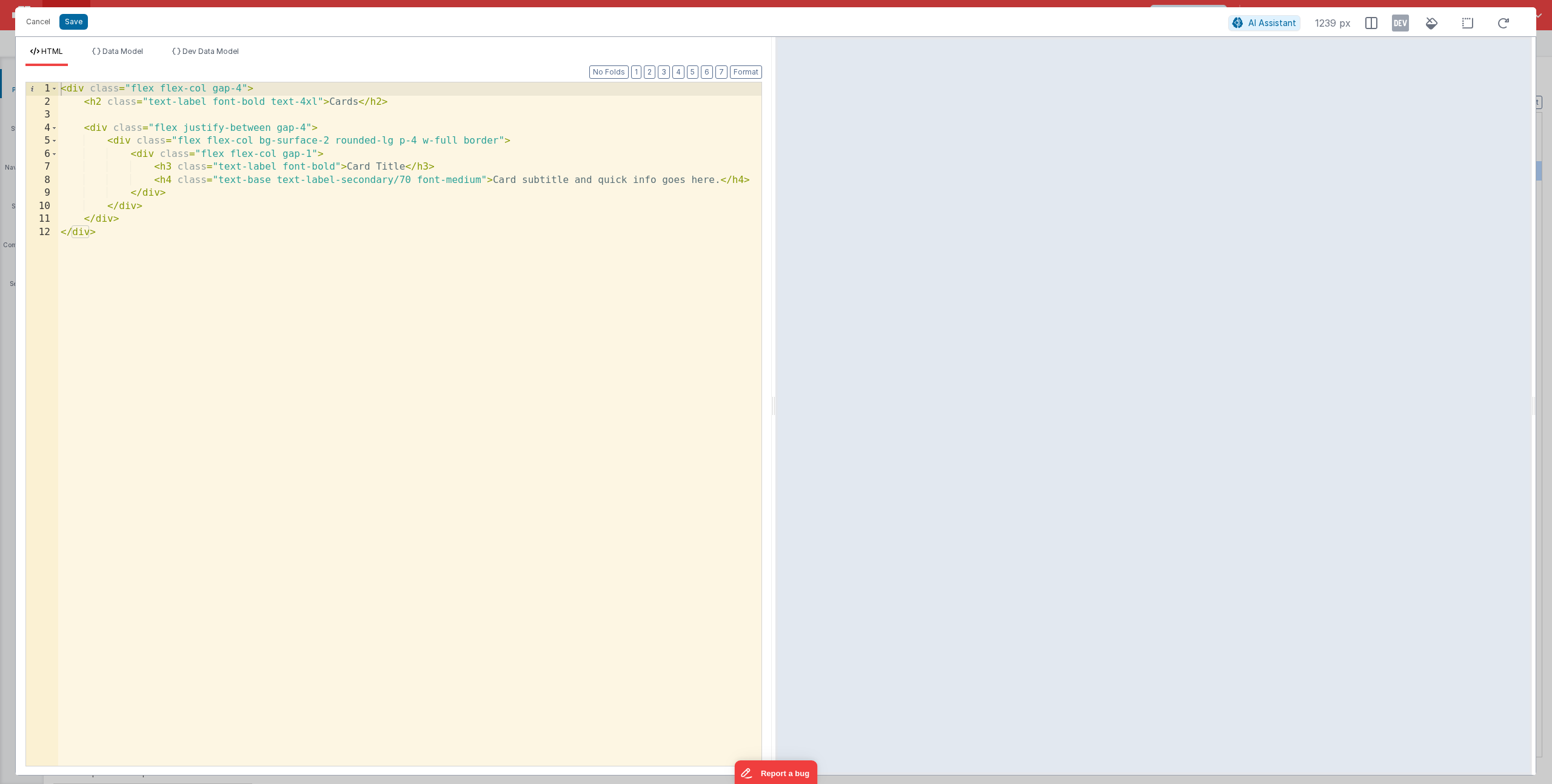
click at [191, 177] on div "< div class = "flex flex-col gap-4" > < h2 class = "text-label font-bold text-4…" at bounding box center [409, 437] width 703 height 710
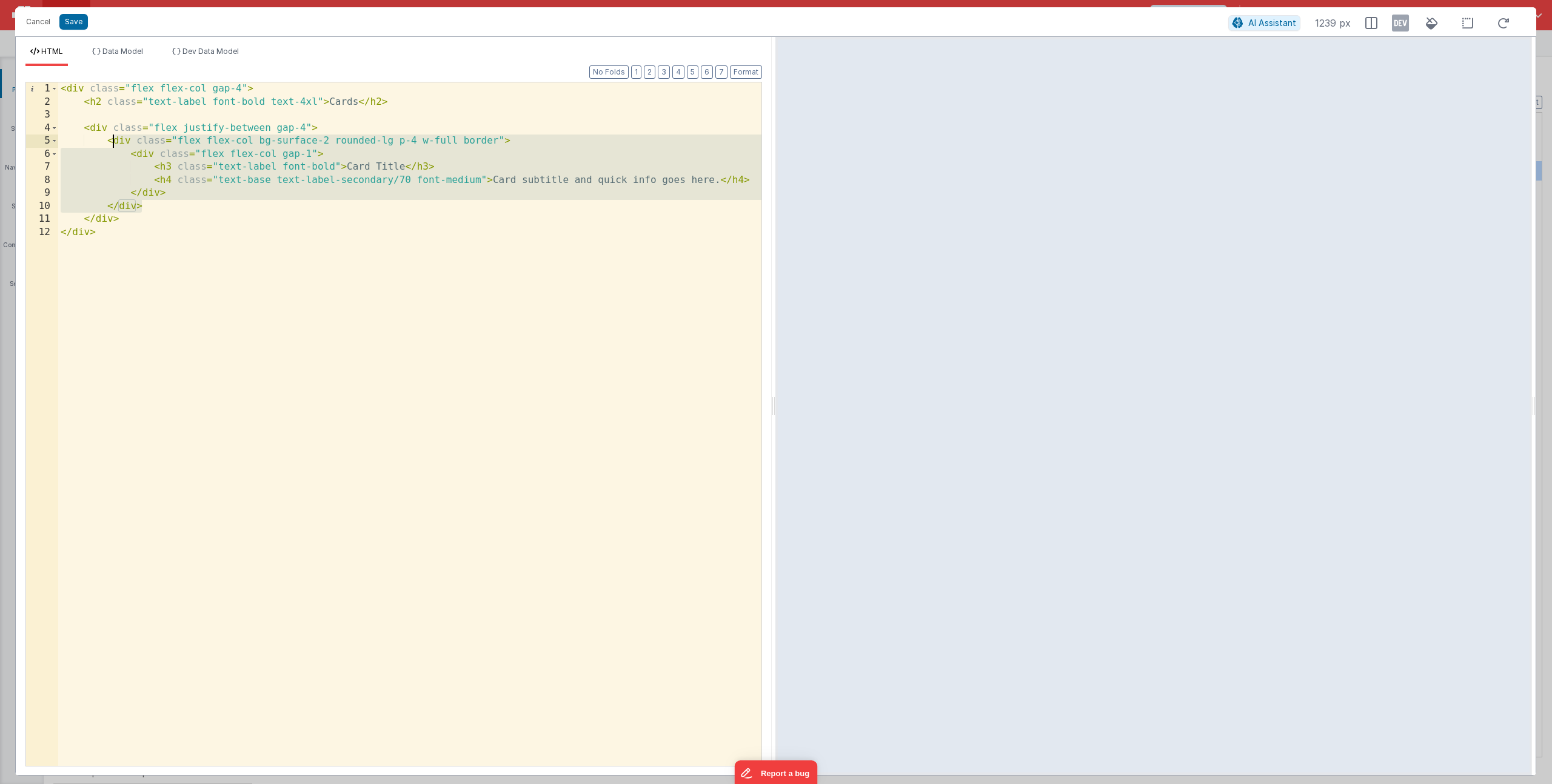
drag, startPoint x: 148, startPoint y: 207, endPoint x: 110, endPoint y: 140, distance: 77.0
click at [110, 140] on div "< div class = "flex flex-col gap-4" > < h2 class = "text-label font-bold text-4…" at bounding box center [409, 437] width 703 height 710
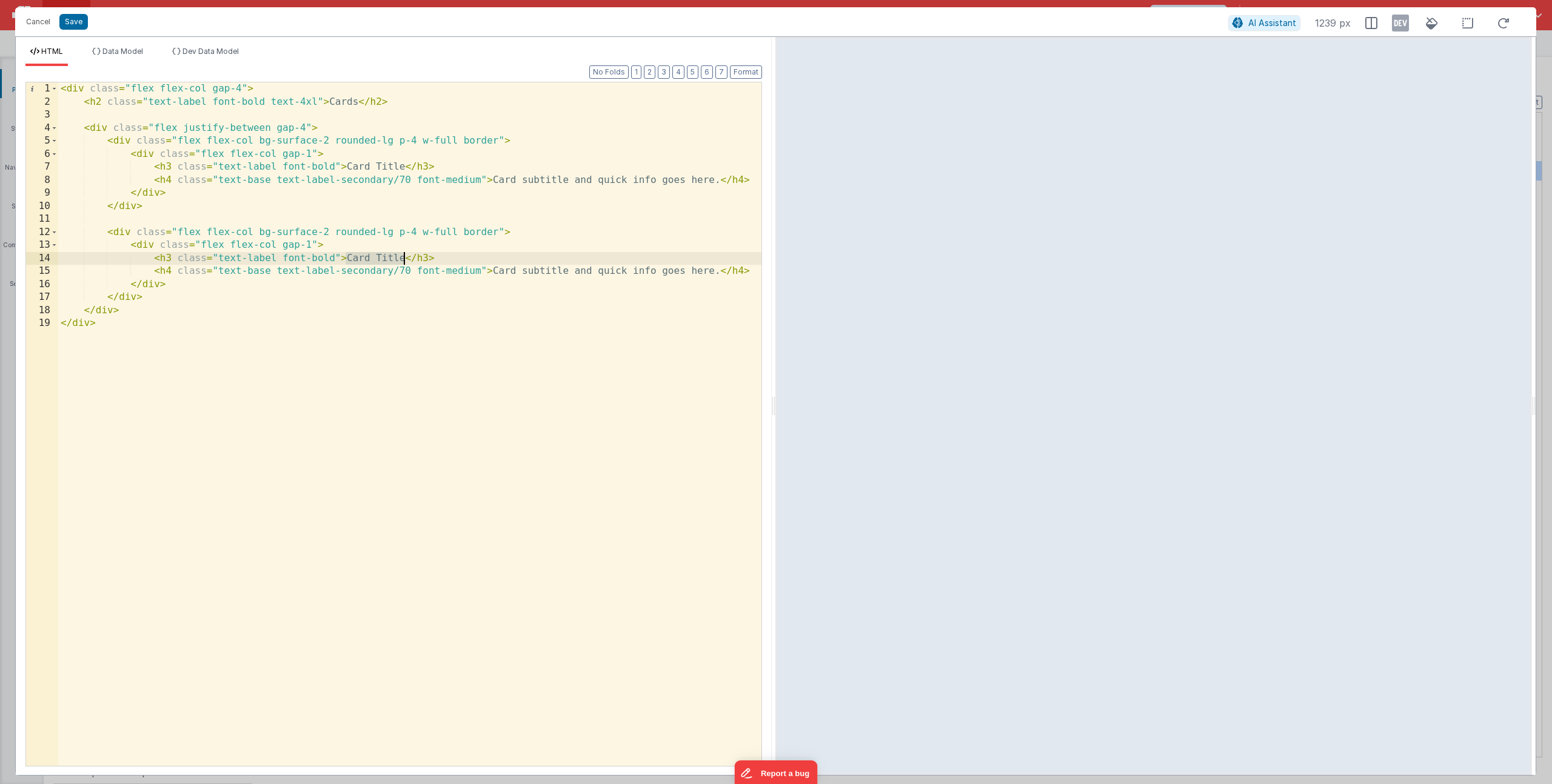
drag, startPoint x: 347, startPoint y: 259, endPoint x: 403, endPoint y: 261, distance: 56.0
click at [403, 261] on div "< div class = "flex flex-col gap-4" > < h2 class = "text-label font-bold text-4…" at bounding box center [409, 437] width 703 height 710
click at [76, 27] on button "Save" at bounding box center [74, 21] width 29 height 15
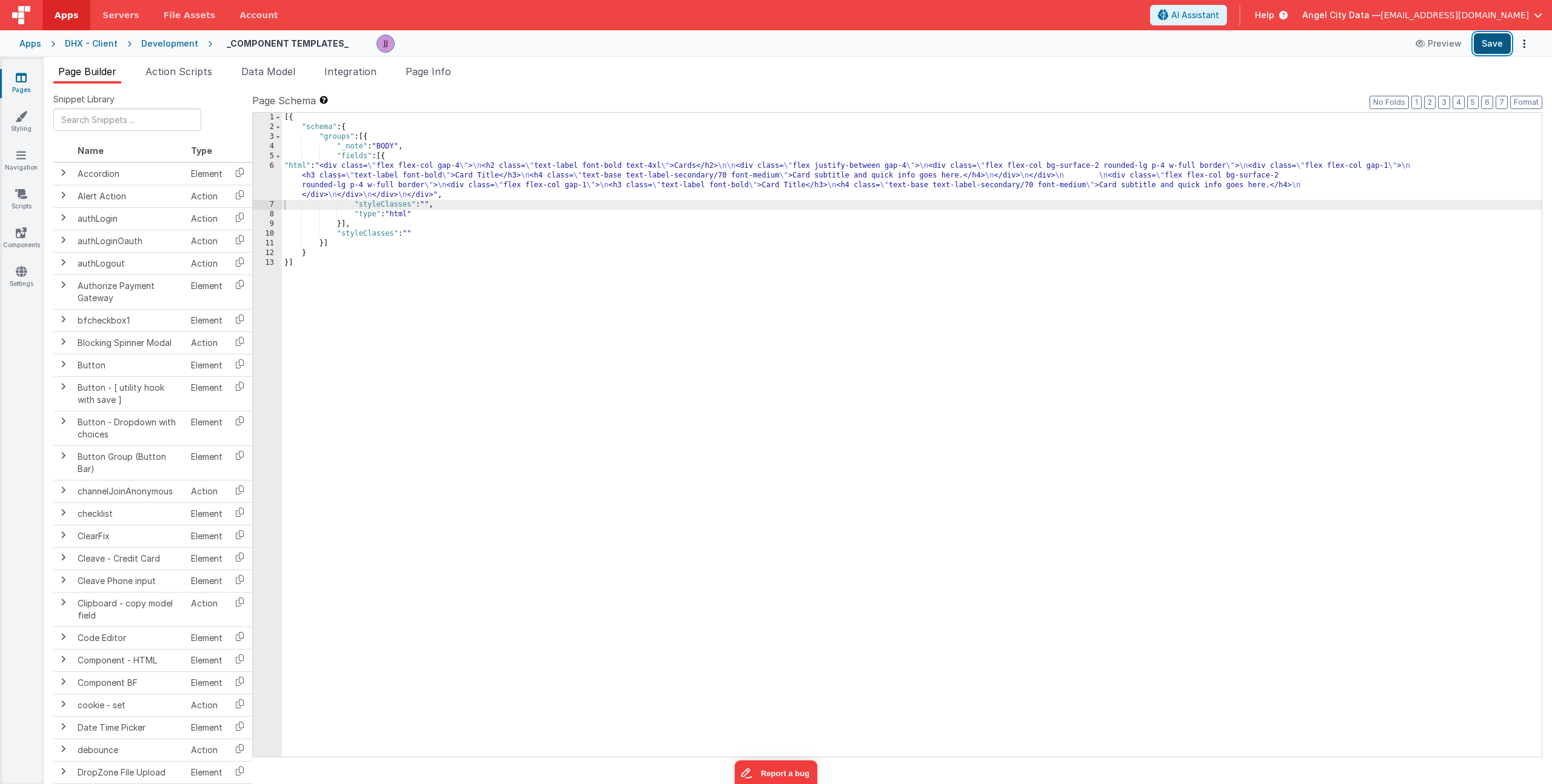
click at [1492, 45] on button "Save" at bounding box center [1491, 43] width 37 height 20
click at [430, 184] on div "[{ "schema" : { "groups" : [{ "_note" : "BODY" , "fields" : [{ "html" : "<div c…" at bounding box center [911, 444] width 1259 height 664
click at [1493, 47] on button "Save" at bounding box center [1491, 43] width 37 height 20
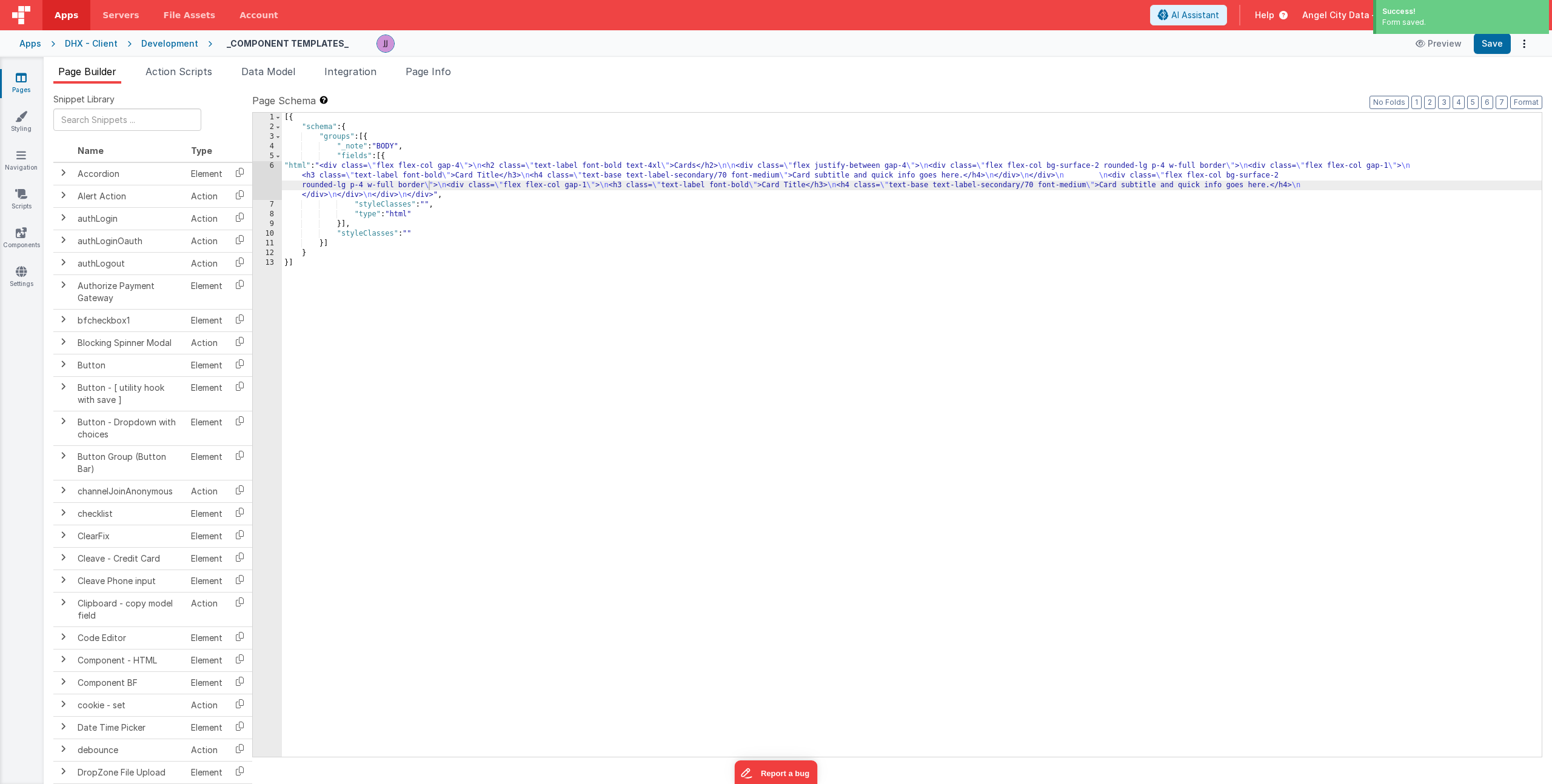
click at [377, 175] on div "[{ "schema" : { "groups" : [{ "_note" : "BODY" , "fields" : [{ "html" : "<div c…" at bounding box center [911, 444] width 1259 height 664
click at [265, 182] on div "6" at bounding box center [267, 180] width 29 height 39
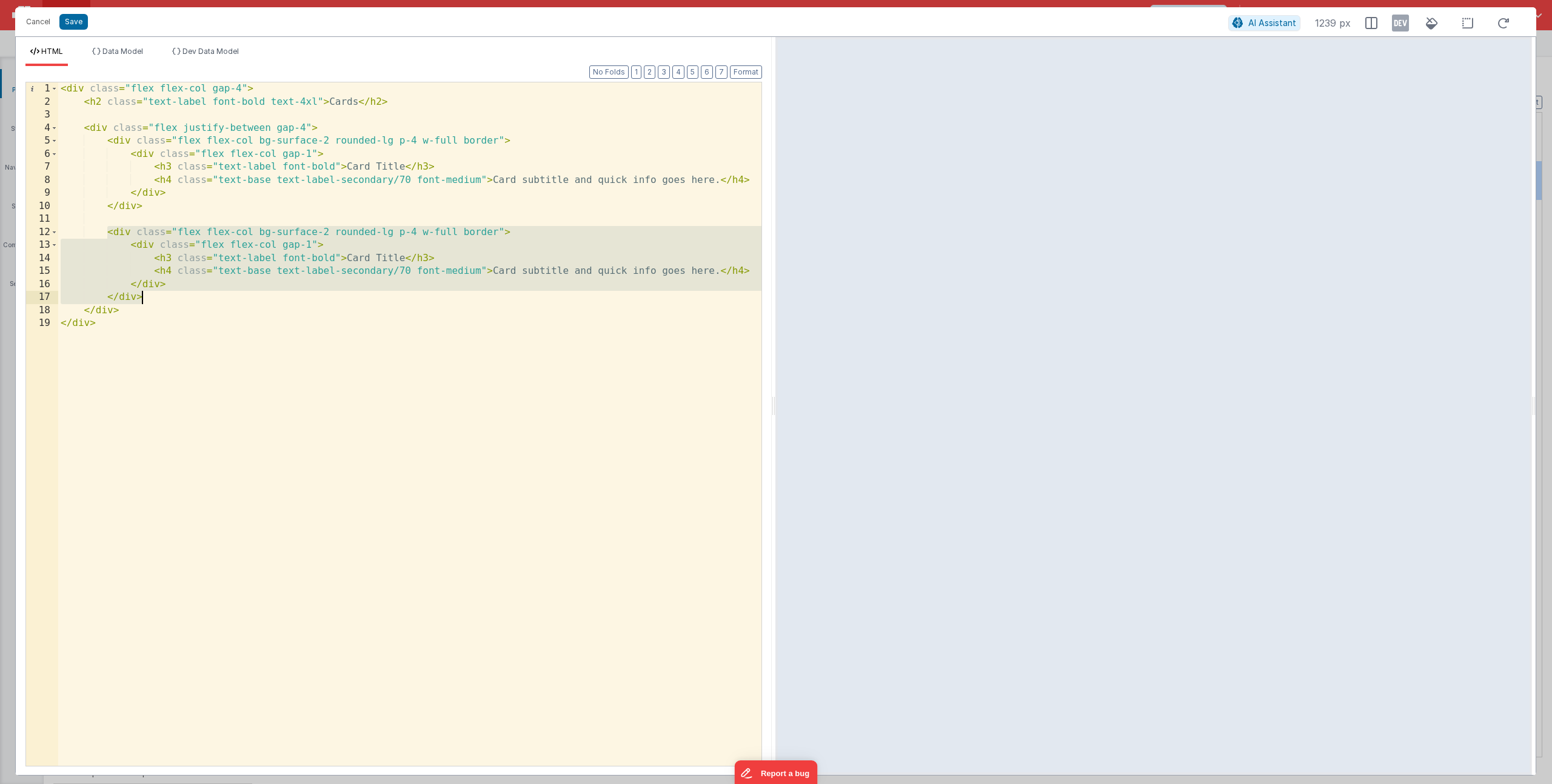
drag, startPoint x: 109, startPoint y: 233, endPoint x: 164, endPoint y: 297, distance: 84.4
click at [164, 297] on div "< div class = "flex flex-col gap-4" > < h2 class = "text-label font-bold text-4…" at bounding box center [409, 437] width 703 height 710
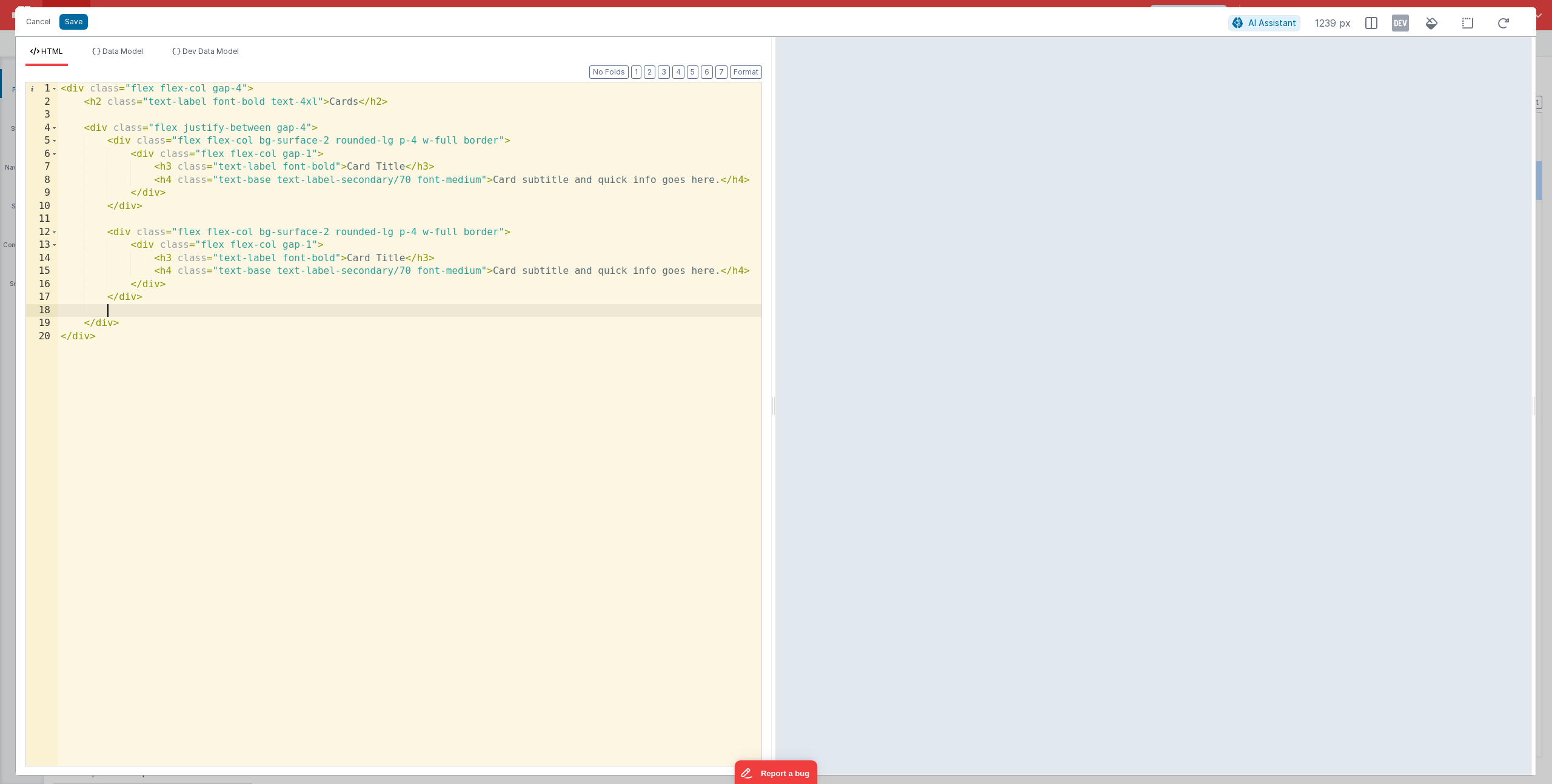
paste textarea
